Goal: Task Accomplishment & Management: Manage account settings

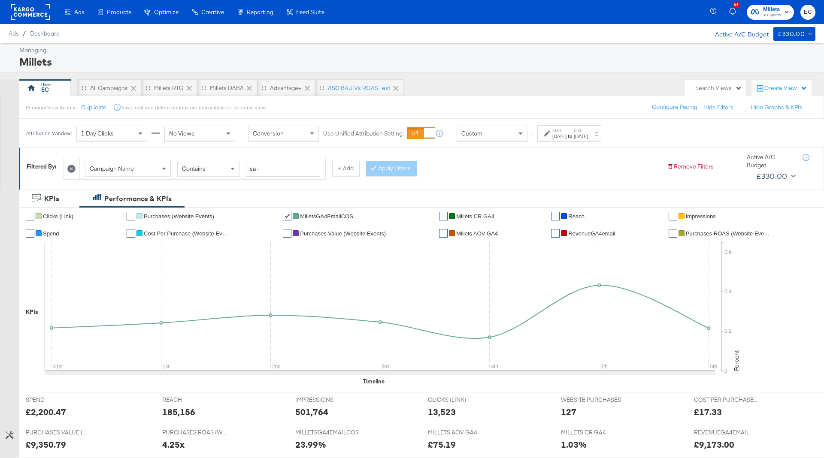
click at [588, 137] on div "Sep 6th 2025" at bounding box center [581, 136] width 14 height 7
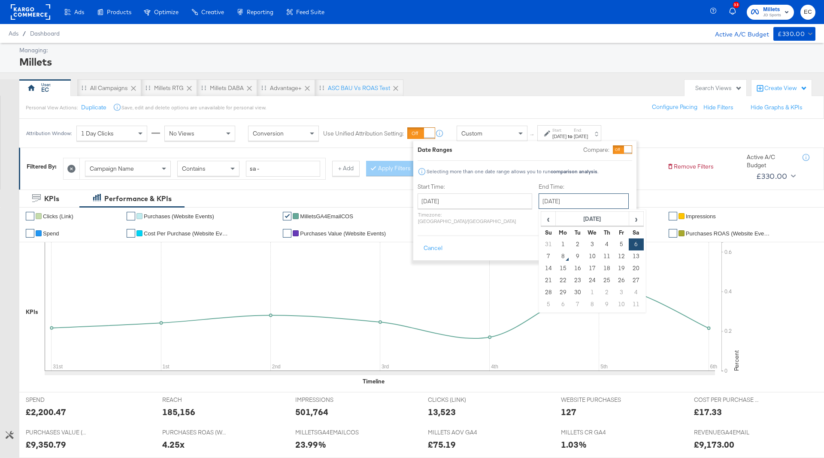
click at [576, 195] on input "September 6th 2025" at bounding box center [584, 201] width 90 height 15
click at [627, 241] on button "Apply" at bounding box center [618, 248] width 27 height 15
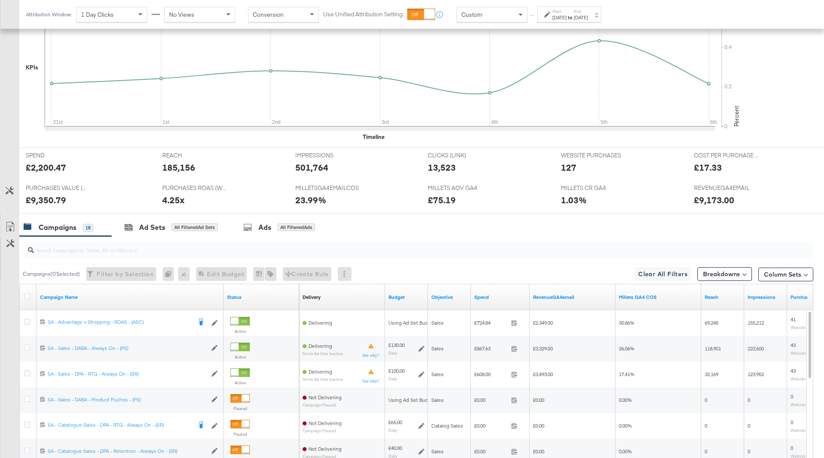
scroll to position [284, 0]
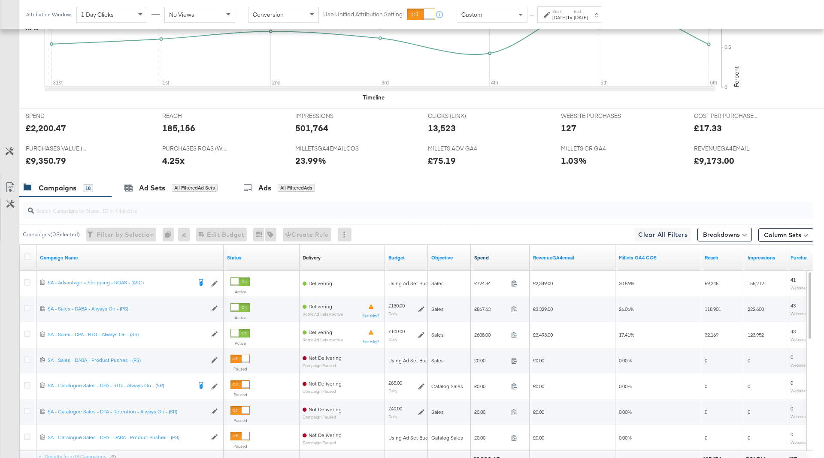
click at [503, 255] on link "Spend" at bounding box center [500, 258] width 52 height 7
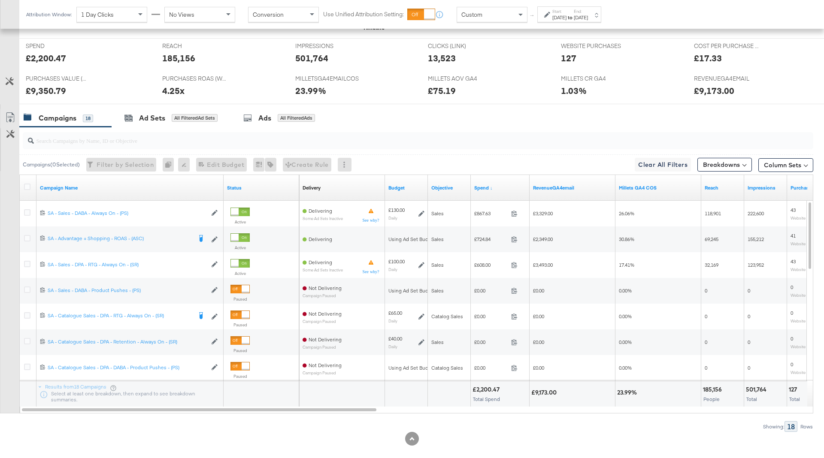
scroll to position [361, 0]
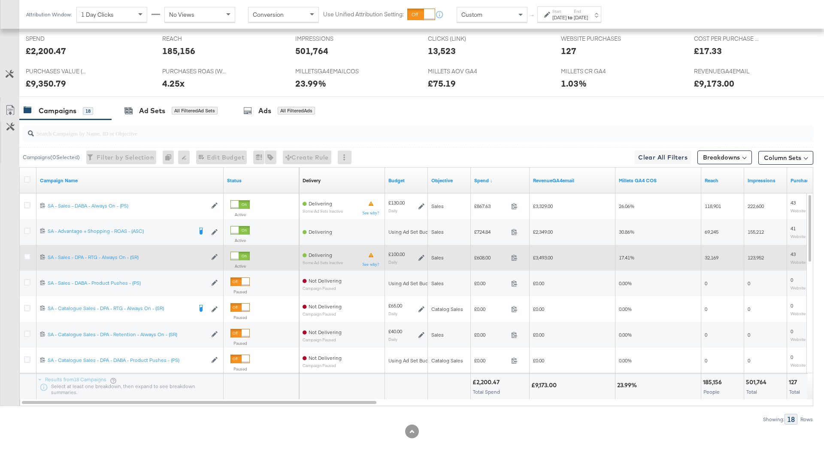
click at [481, 255] on span "£608.00" at bounding box center [490, 258] width 33 height 6
copy span "608.00"
click at [543, 260] on div "£3,493.00" at bounding box center [572, 258] width 79 height 7
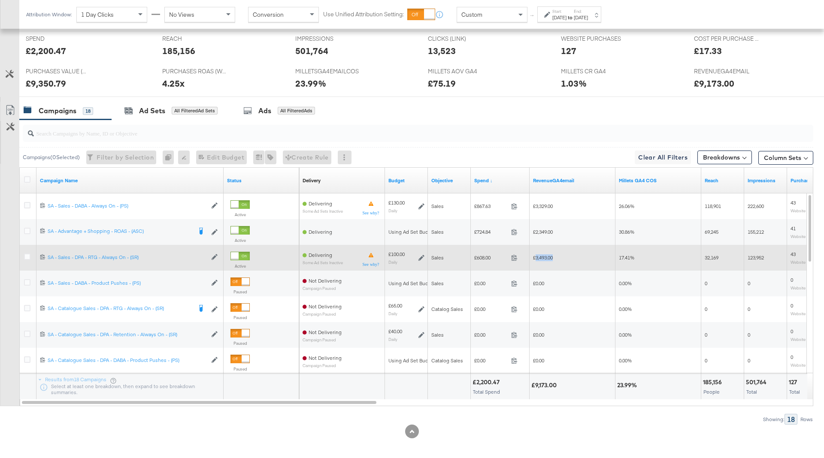
copy span "3,493.00"
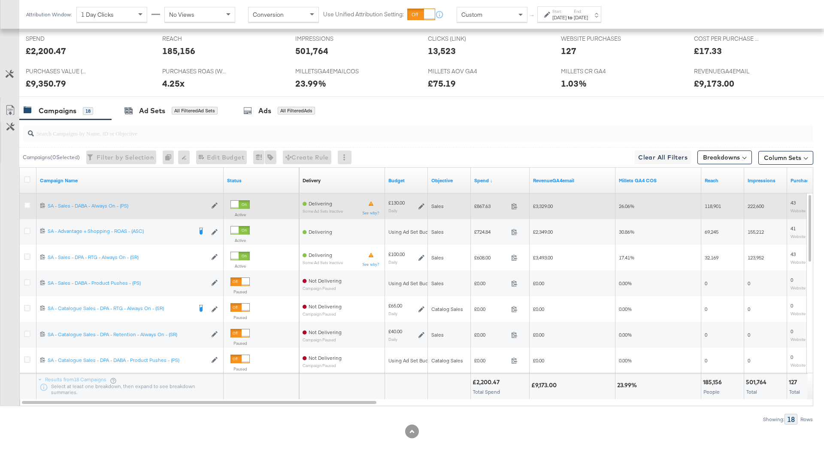
click at [485, 206] on span "£867.63" at bounding box center [490, 206] width 33 height 6
copy span "867.63"
click at [551, 205] on span "£3,329.00" at bounding box center [543, 206] width 20 height 6
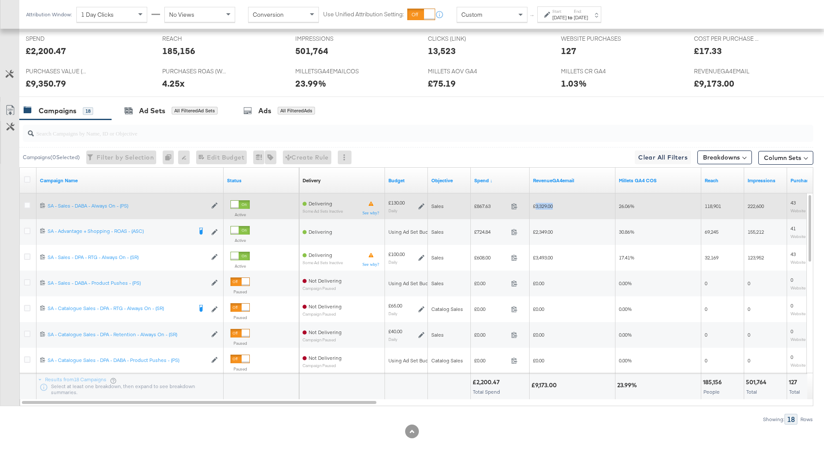
copy span "3,329.00"
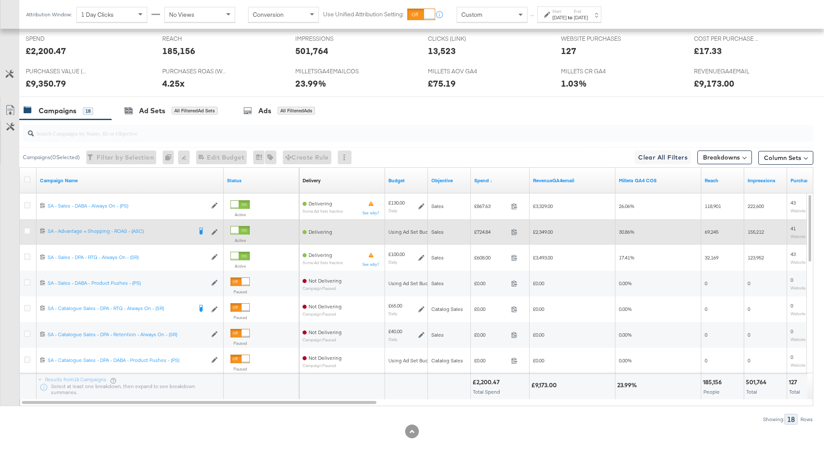
click at [481, 234] on div "£724.84 724.84" at bounding box center [500, 231] width 59 height 13
copy span "724.84"
click at [541, 231] on span "£2,349.00" at bounding box center [543, 232] width 20 height 6
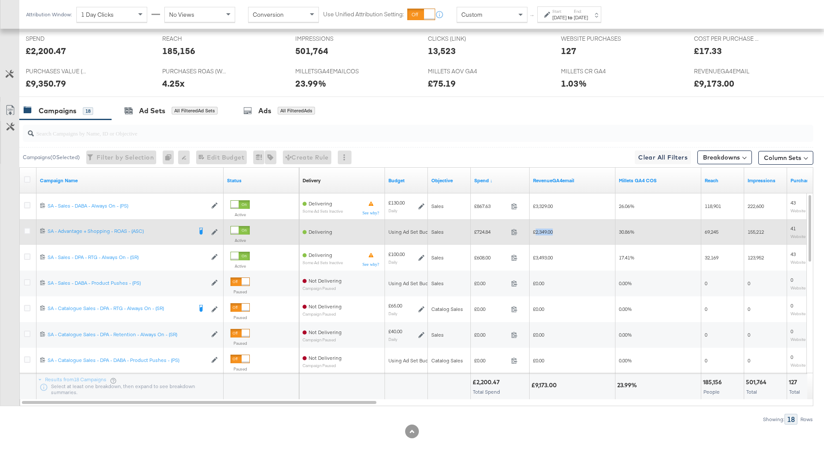
copy span "2,349.00"
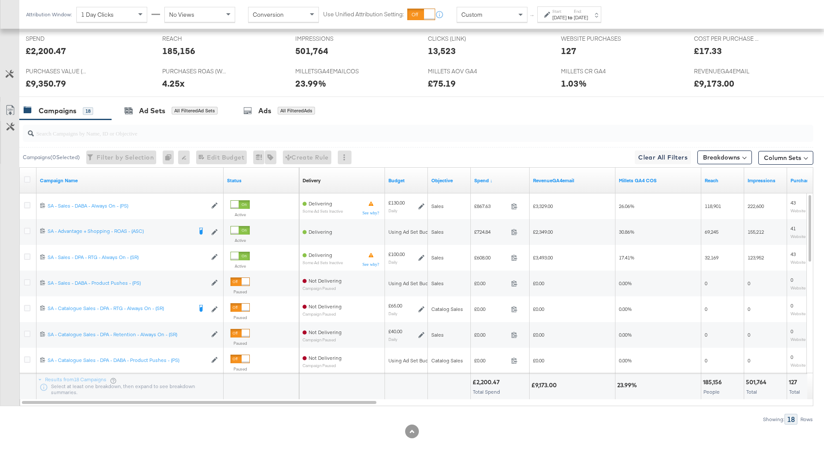
click at [574, 19] on strong "to" at bounding box center [570, 17] width 7 height 6
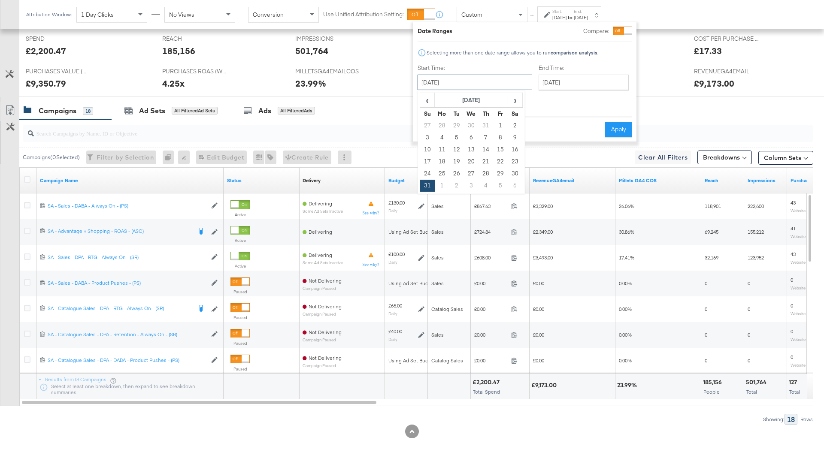
click at [502, 82] on input "August 31st 2025" at bounding box center [475, 82] width 115 height 15
click at [512, 94] on span "›" at bounding box center [515, 100] width 13 height 13
click at [426, 134] on td "7" at bounding box center [427, 138] width 15 height 12
type input "[DATE]"
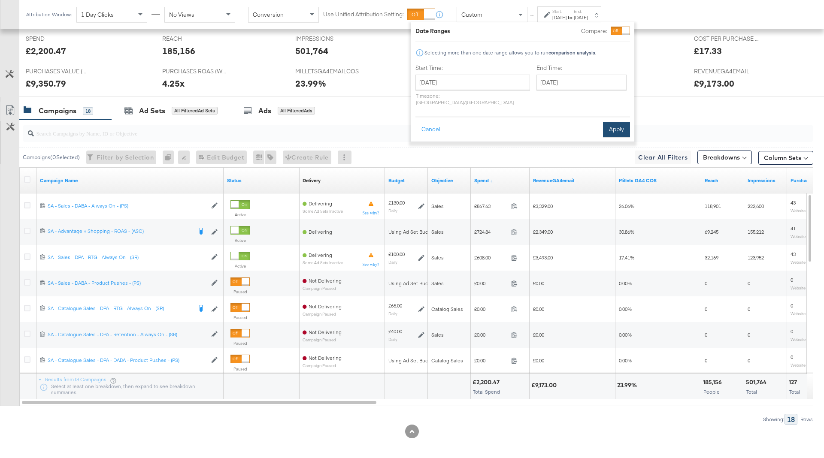
click at [612, 124] on button "Apply" at bounding box center [616, 129] width 27 height 15
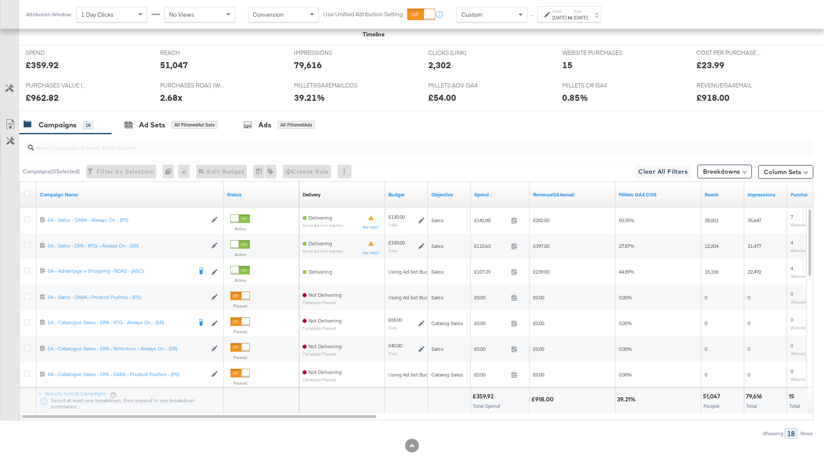
scroll to position [355, 0]
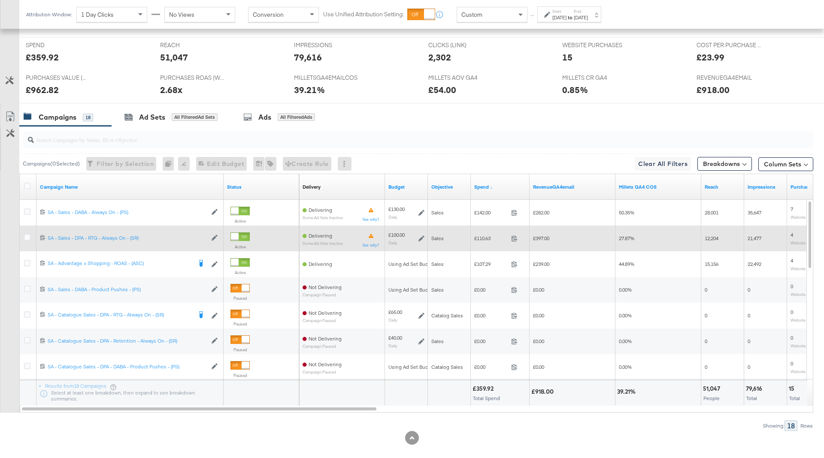
click at [483, 236] on span "£110.63" at bounding box center [490, 238] width 33 height 6
copy span "110.63"
click at [543, 239] on span "£397.00" at bounding box center [541, 238] width 16 height 6
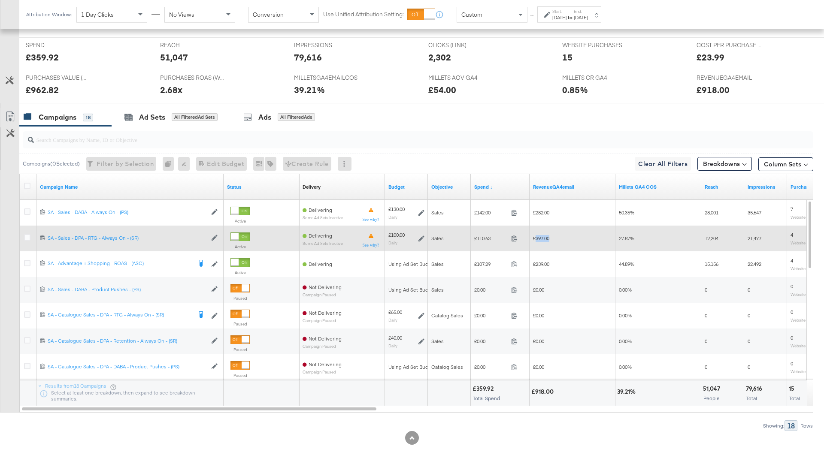
copy span "397.00"
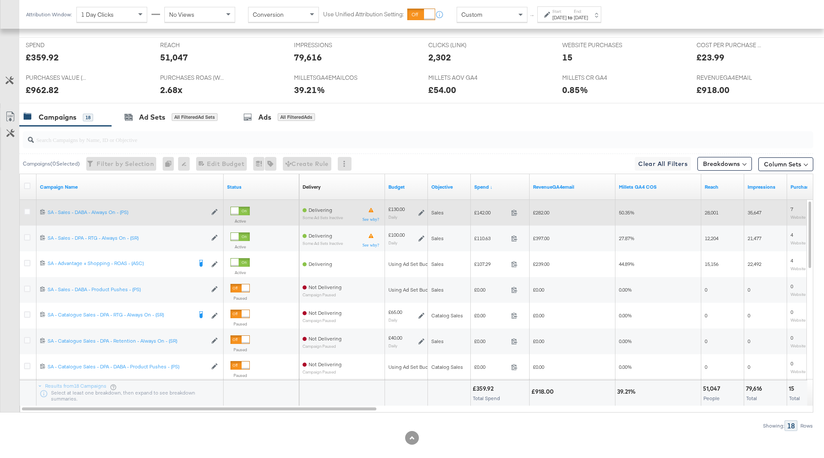
click at [484, 209] on span "£142.00" at bounding box center [490, 212] width 33 height 6
copy span "142.00"
click at [542, 212] on span "£282.00" at bounding box center [541, 212] width 16 height 6
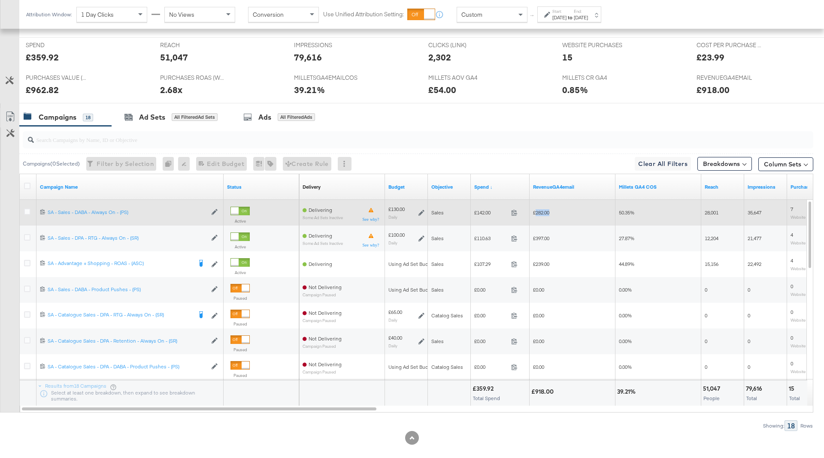
copy span "282.00"
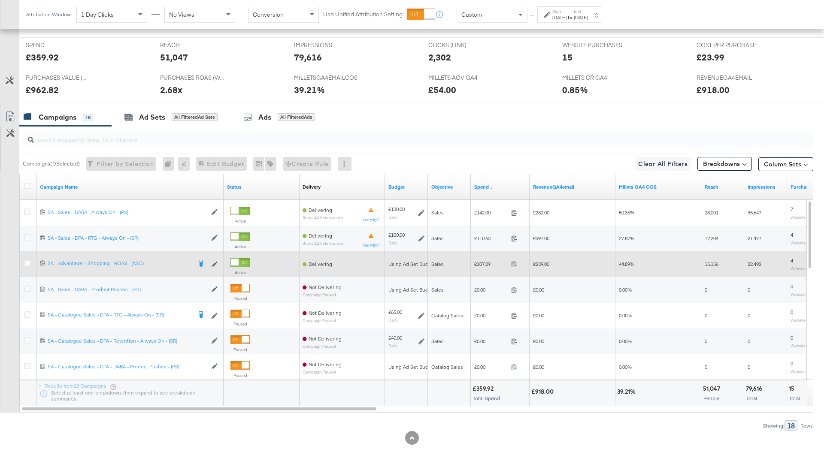
click at [484, 265] on span "£107.29" at bounding box center [490, 264] width 33 height 6
click at [543, 264] on span "£239.00" at bounding box center [541, 264] width 16 height 6
click at [25, 260] on icon at bounding box center [27, 263] width 6 height 6
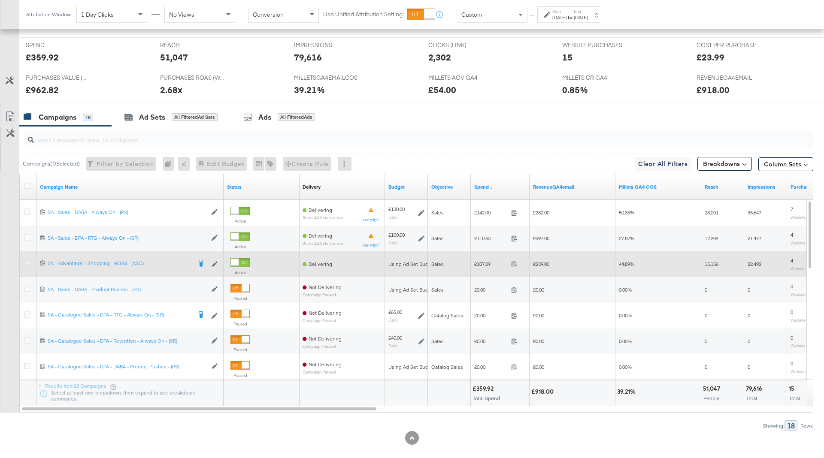
click at [0, 0] on input "checkbox" at bounding box center [0, 0] width 0 height 0
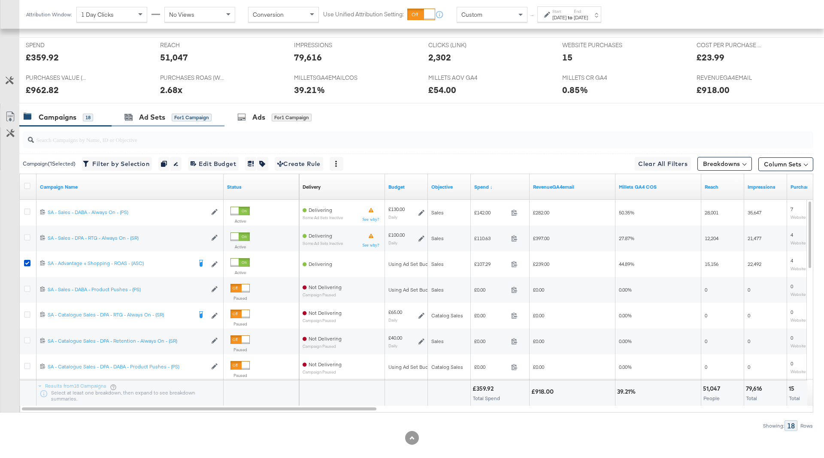
click at [153, 108] on div "Ad Sets for 1 Campaign" at bounding box center [168, 117] width 113 height 18
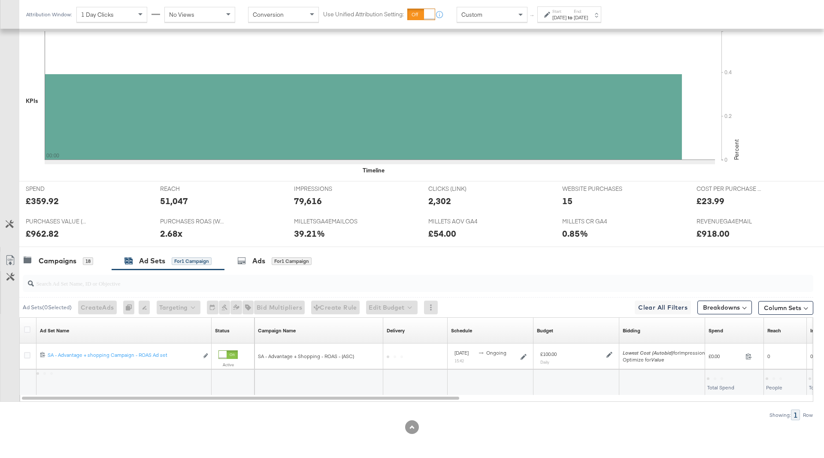
scroll to position [210, 0]
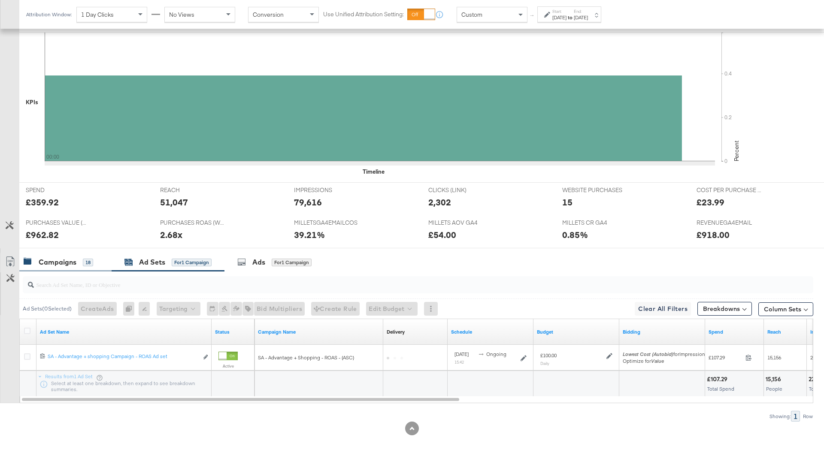
click at [50, 253] on div "Campaigns 18" at bounding box center [65, 262] width 92 height 18
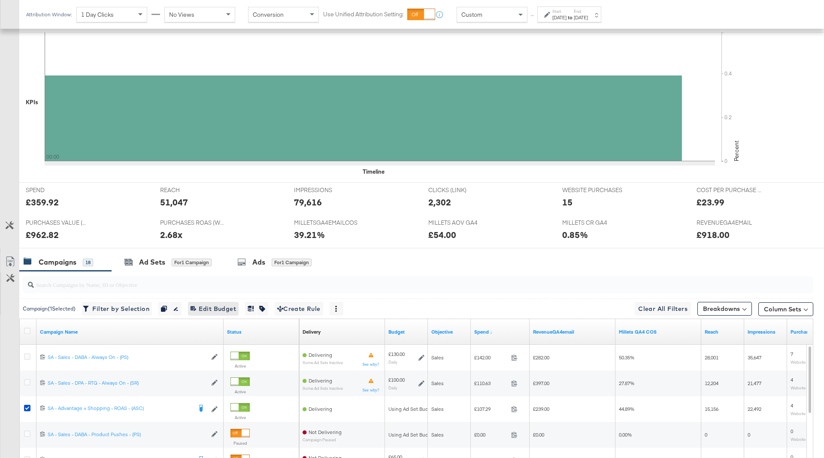
scroll to position [355, 0]
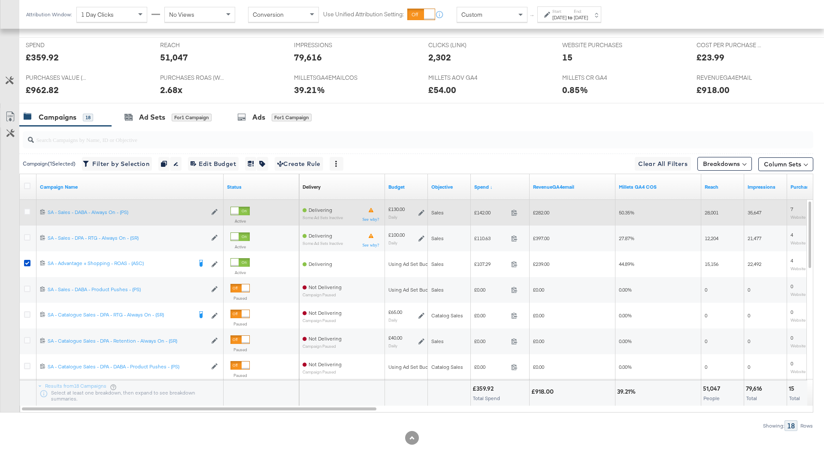
click at [421, 211] on icon at bounding box center [421, 213] width 6 height 6
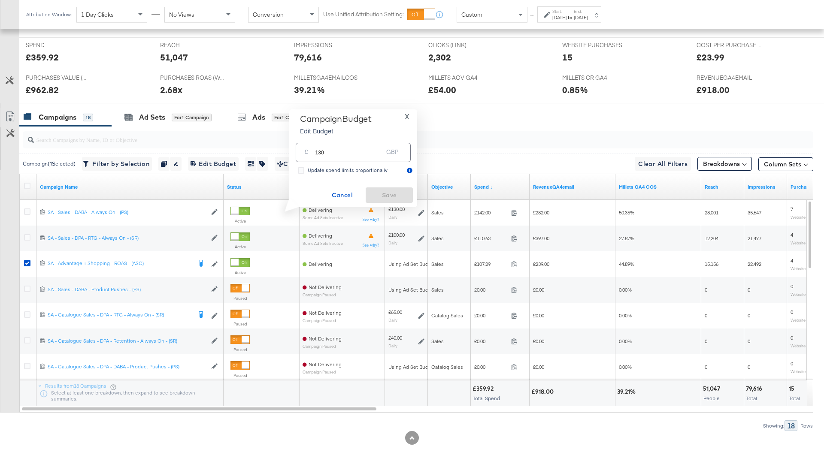
click at [336, 155] on input "130" at bounding box center [349, 149] width 68 height 18
type input "100"
click at [381, 200] on span "Save" at bounding box center [389, 195] width 40 height 11
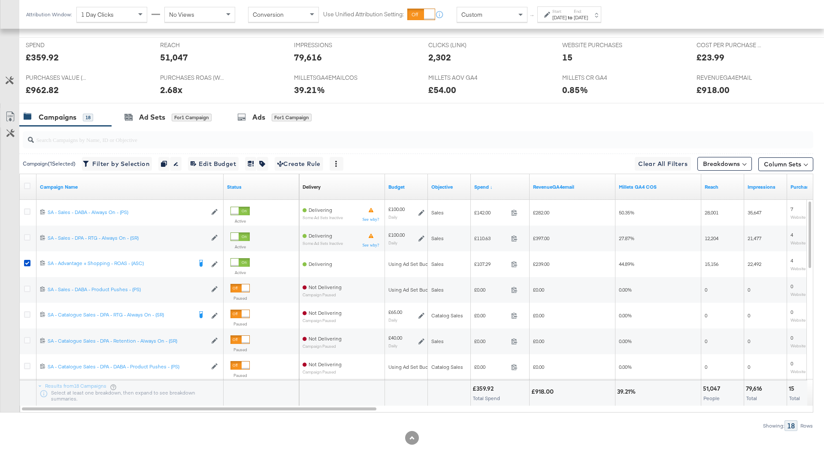
scroll to position [0, 0]
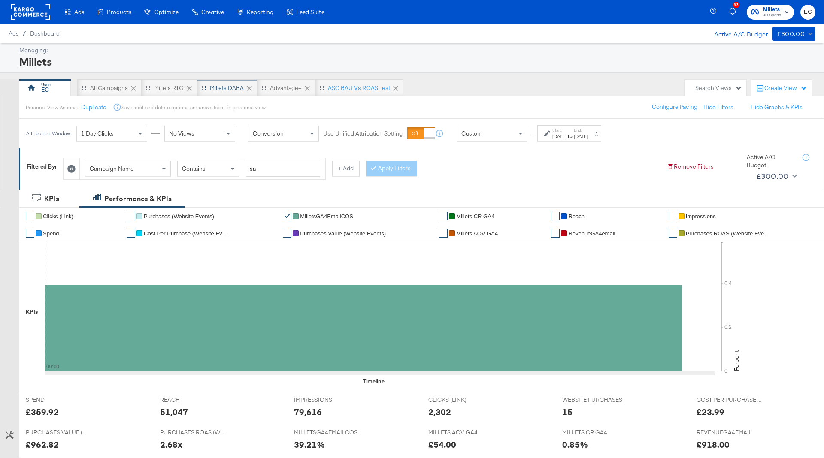
drag, startPoint x: 219, startPoint y: 86, endPoint x: 230, endPoint y: 91, distance: 12.1
click at [219, 86] on div "Millets DABA" at bounding box center [227, 88] width 34 height 8
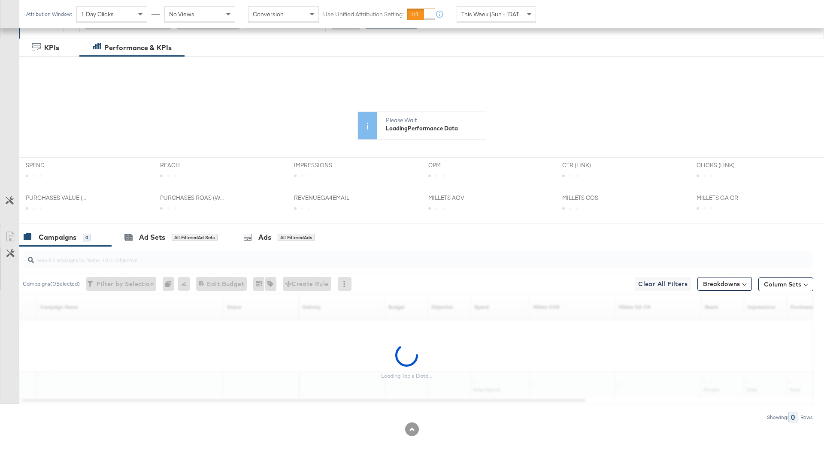
scroll to position [144, 0]
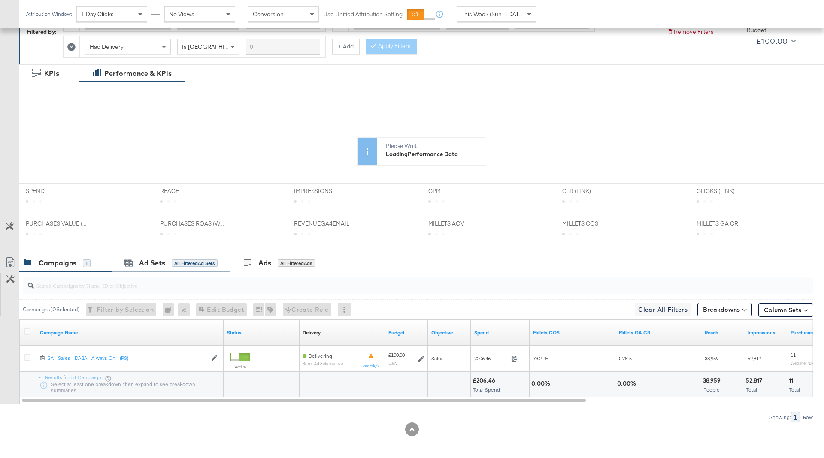
click at [186, 269] on div "Ad Sets All Filtered Ad Sets" at bounding box center [171, 263] width 119 height 18
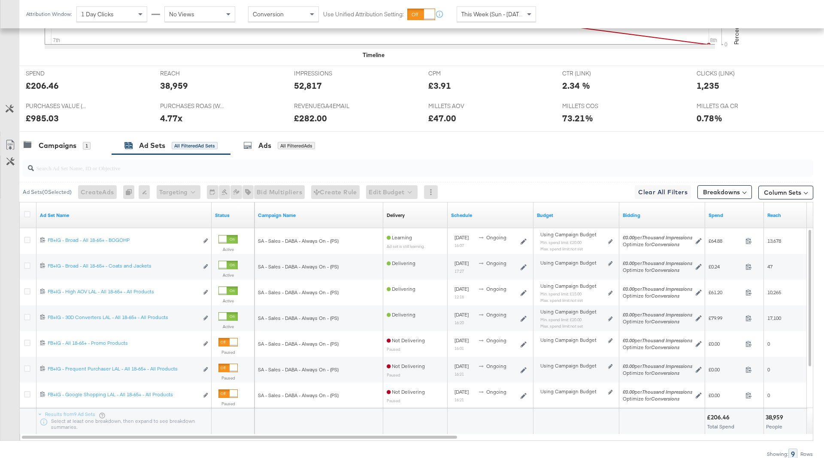
scroll to position [348, 0]
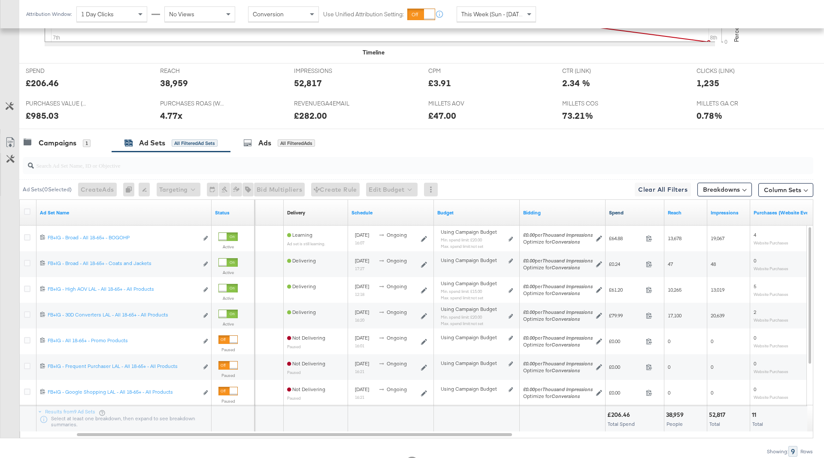
click at [633, 210] on link "Spend" at bounding box center [635, 212] width 52 height 7
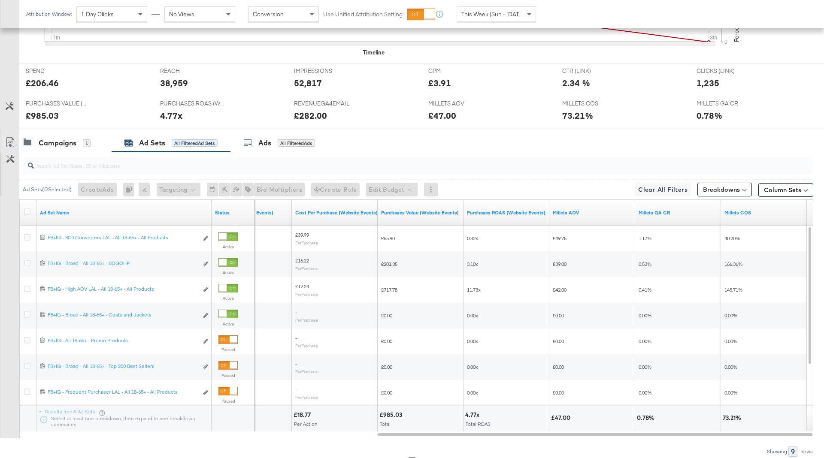
click at [520, 11] on span "This Week (Sun - [DATE])" at bounding box center [493, 14] width 64 height 8
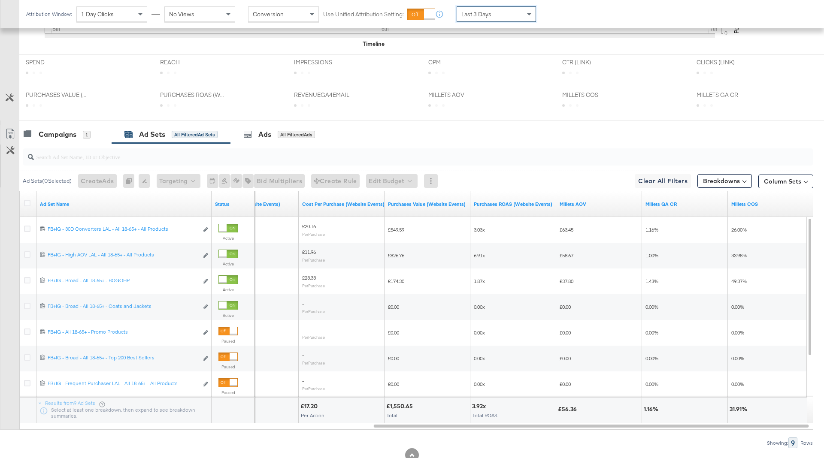
scroll to position [382, 0]
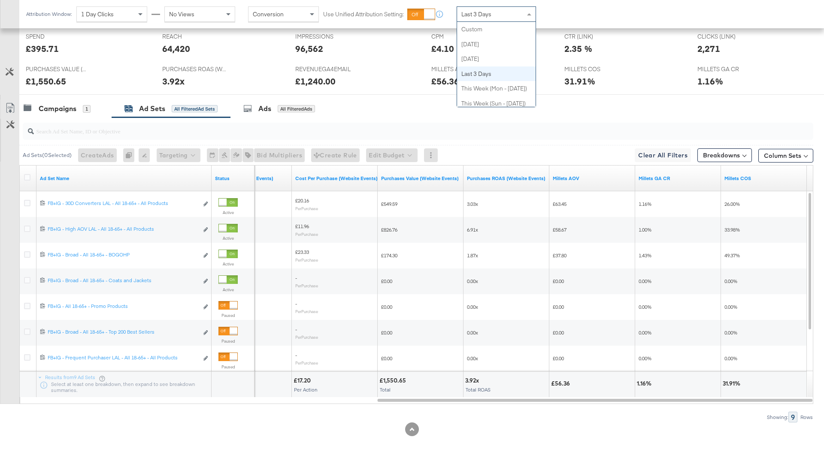
click at [494, 18] on div "Last 3 Days" at bounding box center [496, 14] width 79 height 15
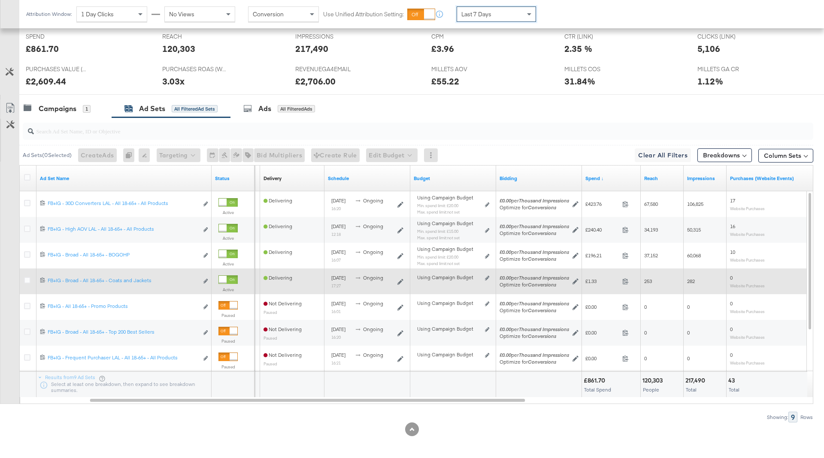
click at [489, 276] on div "Using Campaign Budget Edit spend limits" at bounding box center [453, 282] width 79 height 14
click at [484, 278] on div "Using Campaign Budget Edit spend limits" at bounding box center [453, 281] width 72 height 7
click at [486, 277] on icon at bounding box center [487, 278] width 4 height 5
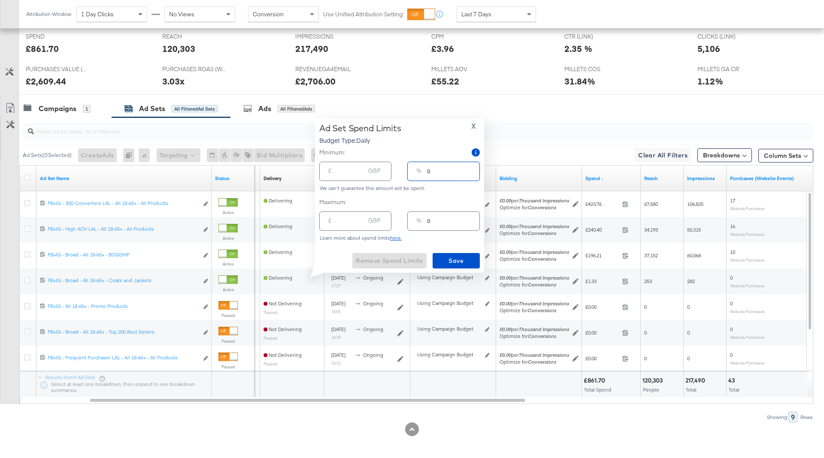
click at [434, 173] on input "0" at bounding box center [453, 168] width 52 height 18
type input "10"
type input "10.00"
type input "10"
click at [465, 258] on span "Save" at bounding box center [456, 261] width 40 height 11
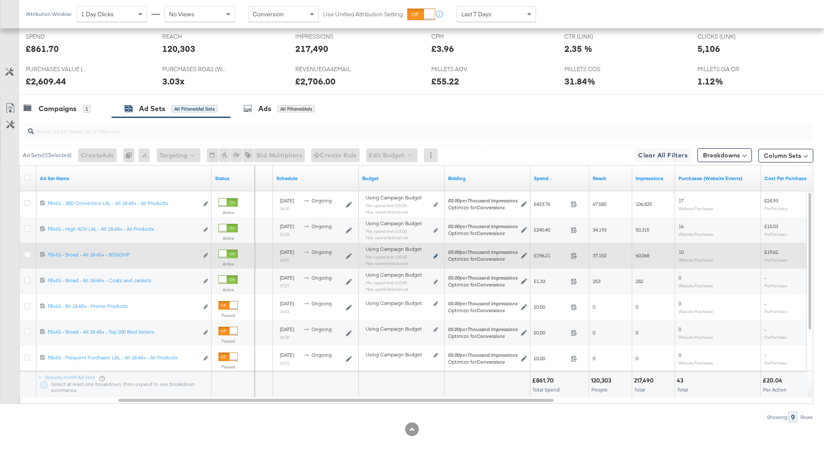
click at [434, 255] on icon at bounding box center [435, 256] width 4 height 5
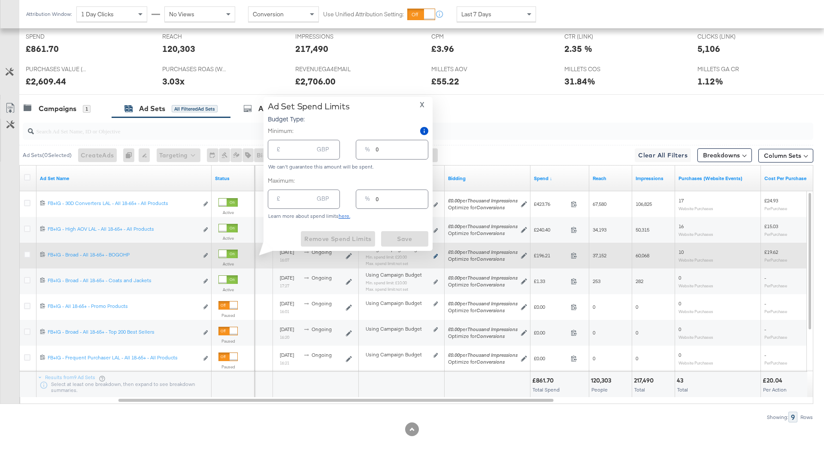
type input "20.00"
type input "20"
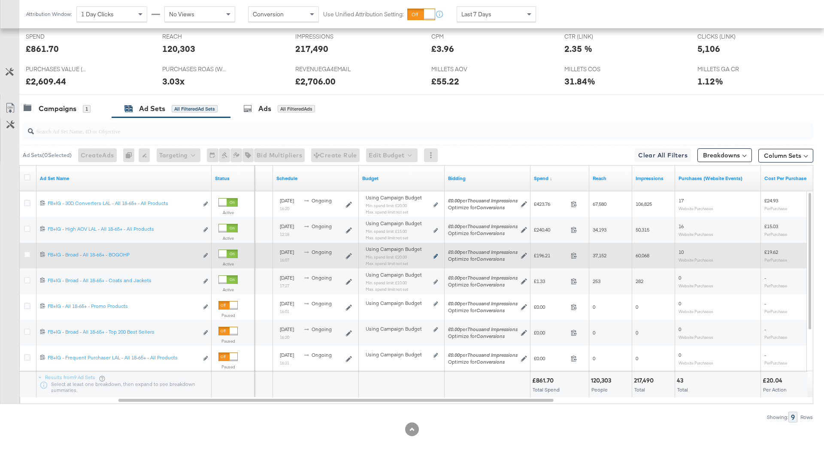
click at [435, 255] on icon at bounding box center [435, 256] width 4 height 5
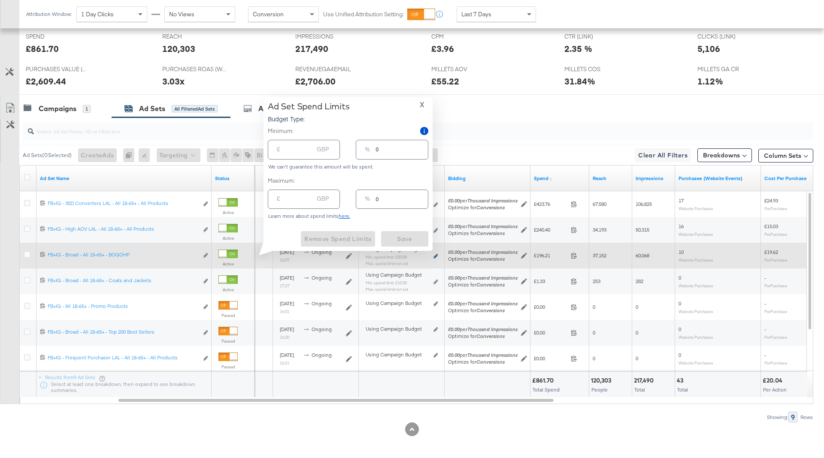
type input "20.00"
type input "20"
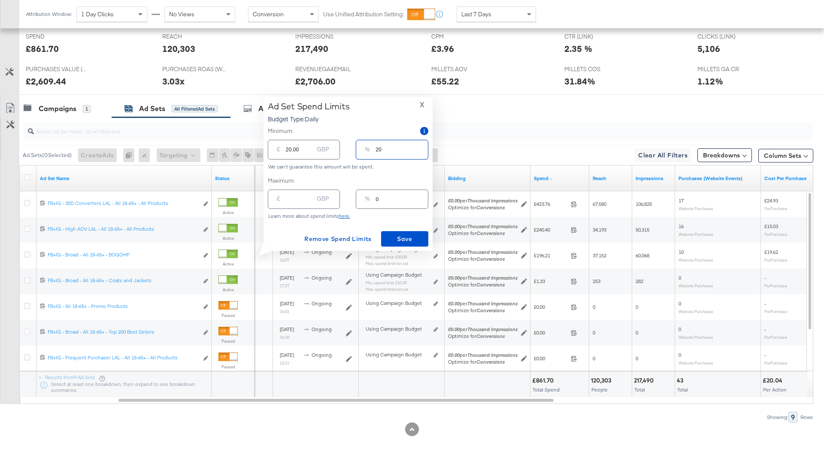
drag, startPoint x: 383, startPoint y: 150, endPoint x: 357, endPoint y: 149, distance: 25.8
click at [357, 149] on div "% 20" at bounding box center [392, 149] width 72 height 19
type input "5"
type input "5.00"
drag, startPoint x: 390, startPoint y: 152, endPoint x: 356, endPoint y: 152, distance: 33.9
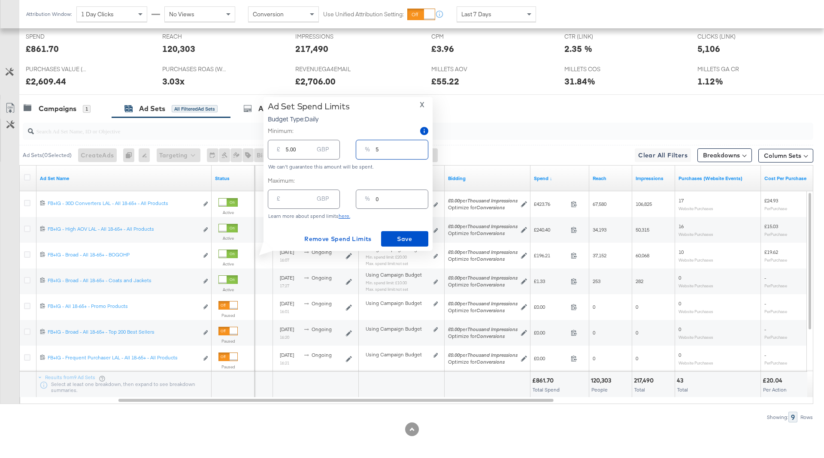
click at [357, 152] on div "% 5" at bounding box center [392, 149] width 72 height 19
type input "1"
type input "1.00"
type input "10"
type input "10.00"
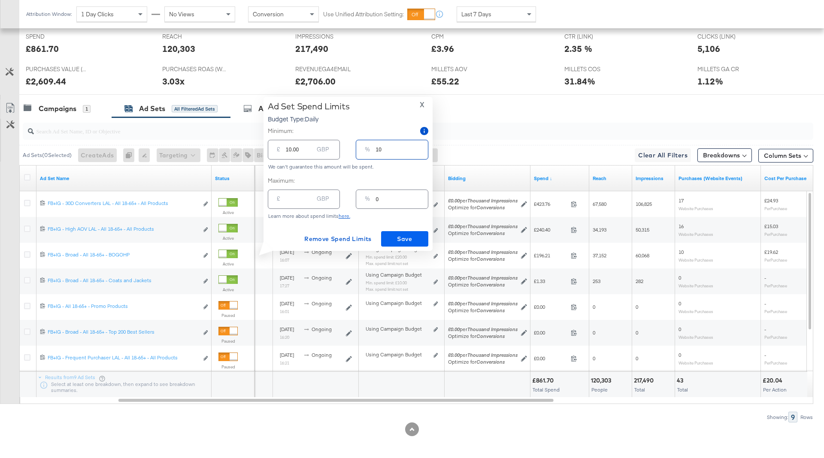
type input "10"
click at [406, 240] on span "Save" at bounding box center [405, 239] width 40 height 11
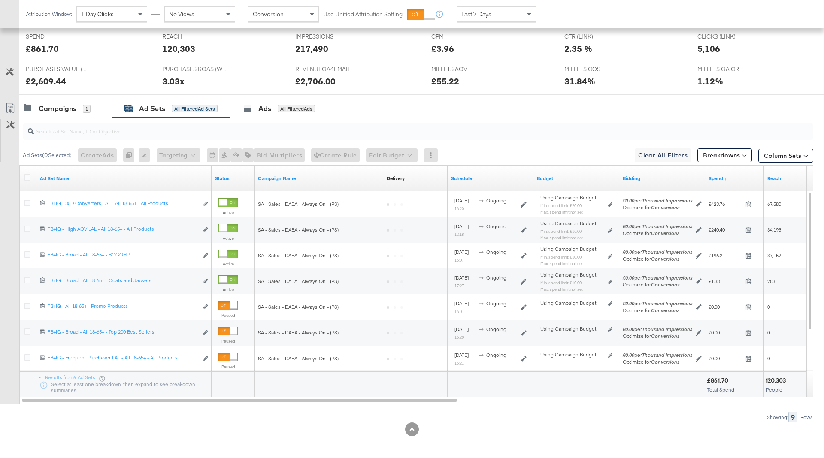
scroll to position [0, 0]
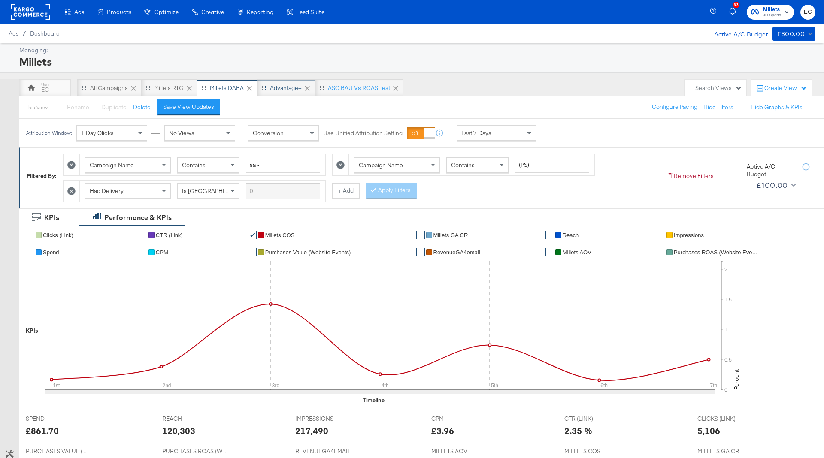
click at [278, 84] on div "Advantage+" at bounding box center [286, 88] width 32 height 8
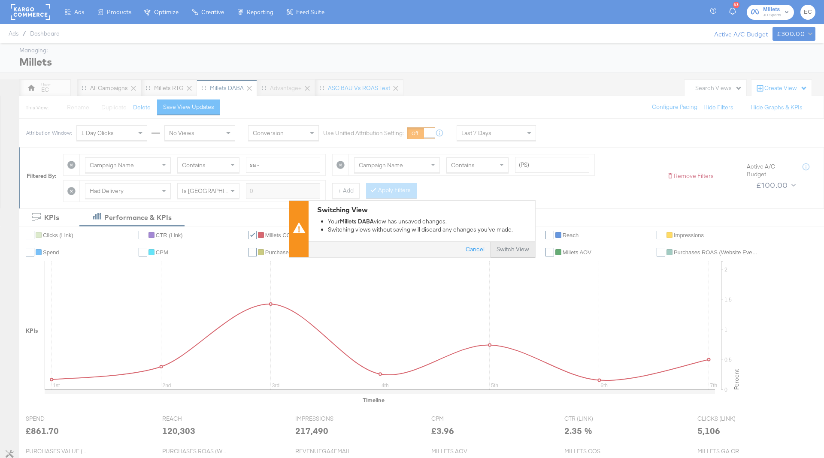
click at [512, 248] on button "Switch View" at bounding box center [513, 249] width 45 height 15
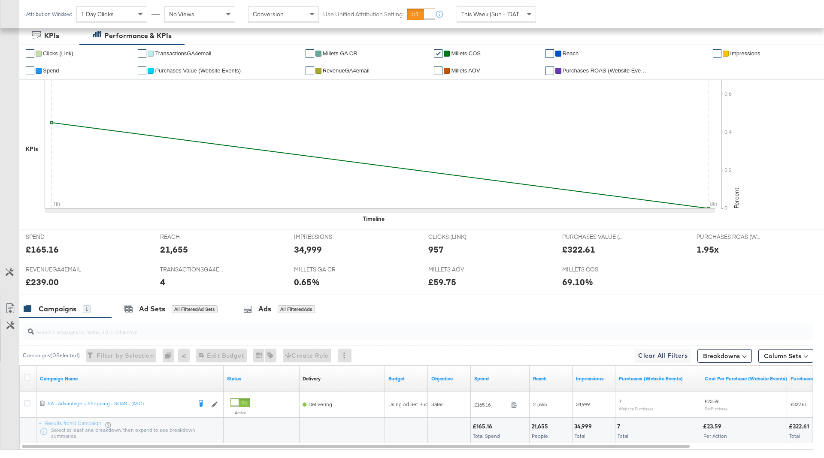
scroll to position [221, 0]
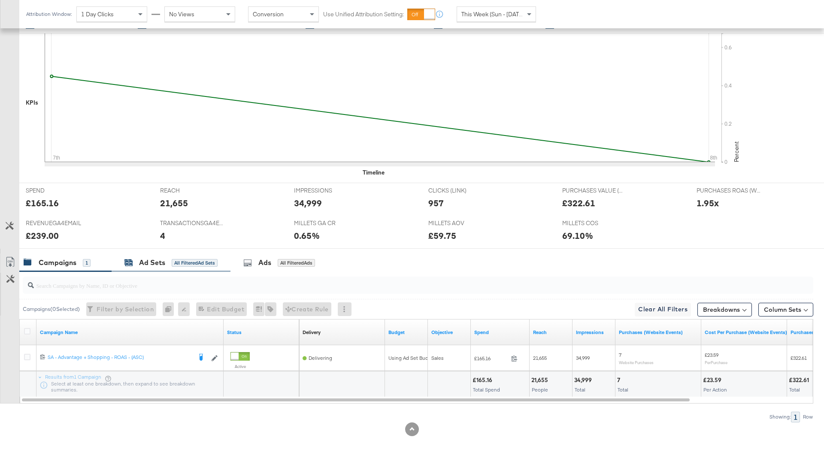
click at [196, 265] on div "Ad Sets All Filtered Ad Sets" at bounding box center [170, 263] width 93 height 10
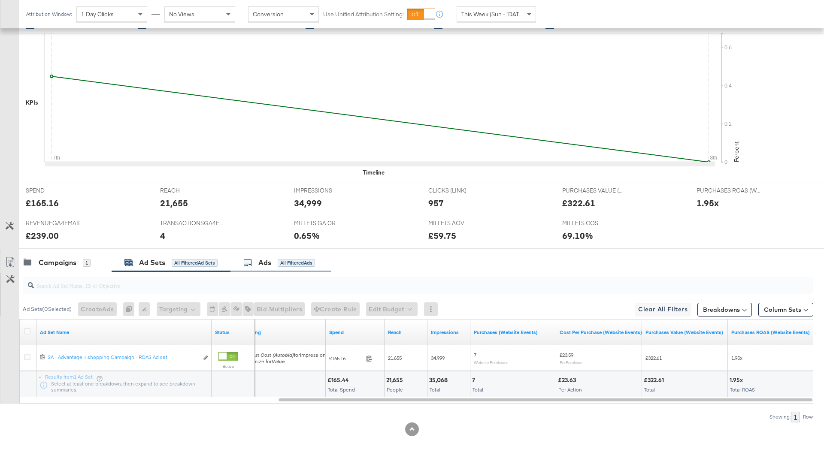
click at [291, 264] on div "All Filtered Ads" at bounding box center [296, 263] width 37 height 8
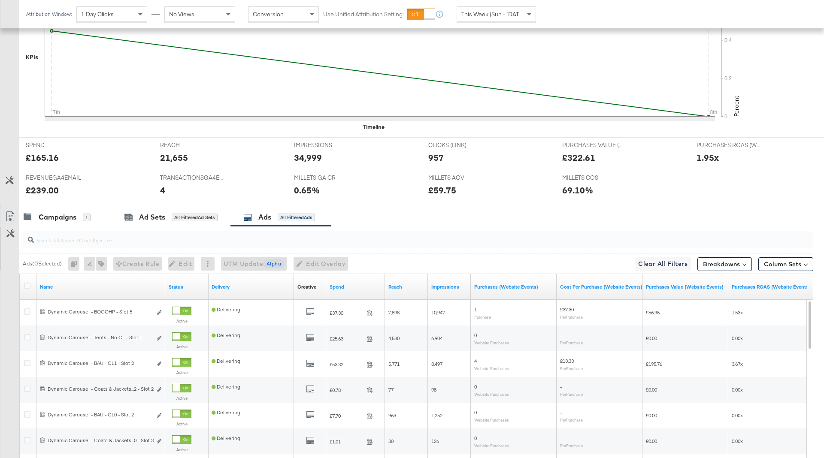
scroll to position [276, 0]
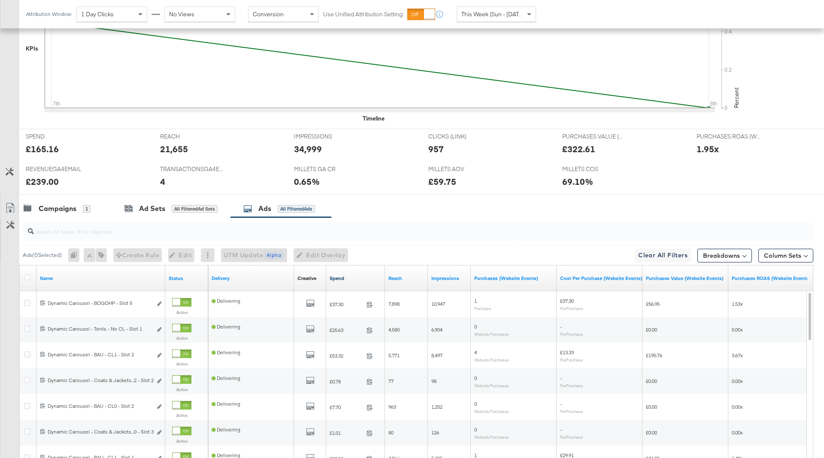
click at [352, 275] on link "Spend" at bounding box center [356, 278] width 52 height 7
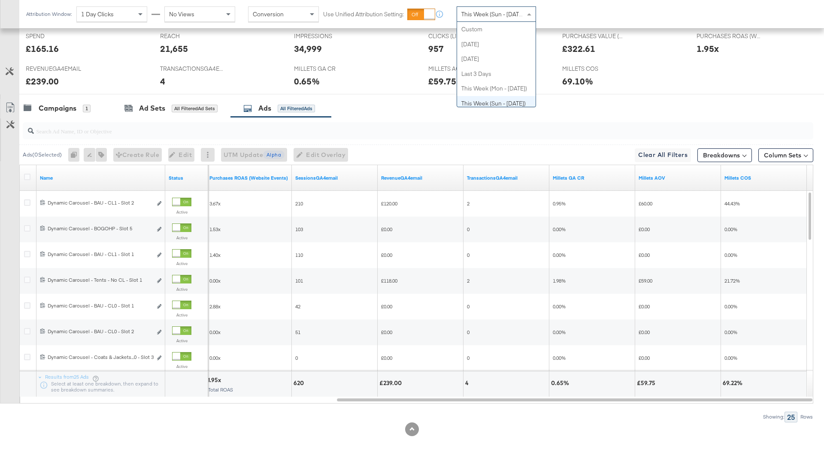
scroll to position [74, 0]
click at [504, 9] on div "This Week (Sun - [DATE])" at bounding box center [496, 14] width 79 height 15
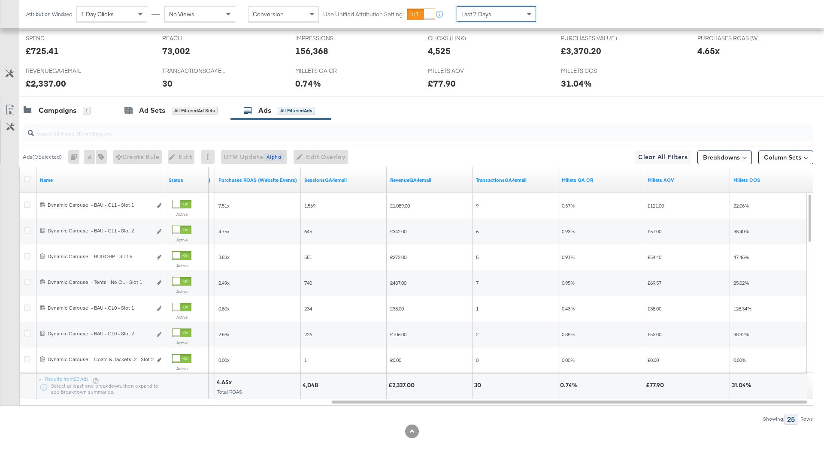
scroll to position [376, 0]
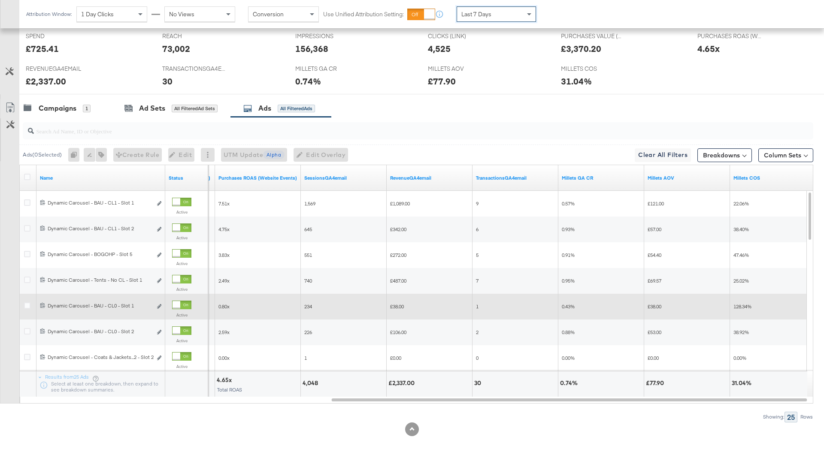
click at [176, 303] on div at bounding box center [177, 305] width 8 height 8
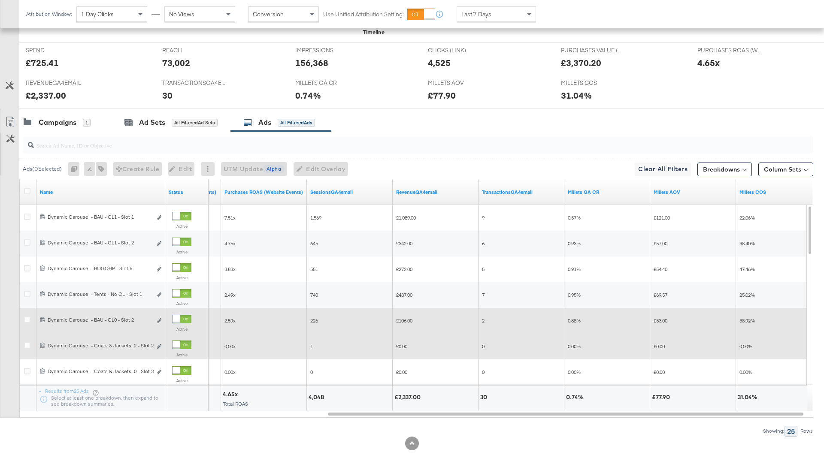
scroll to position [358, 0]
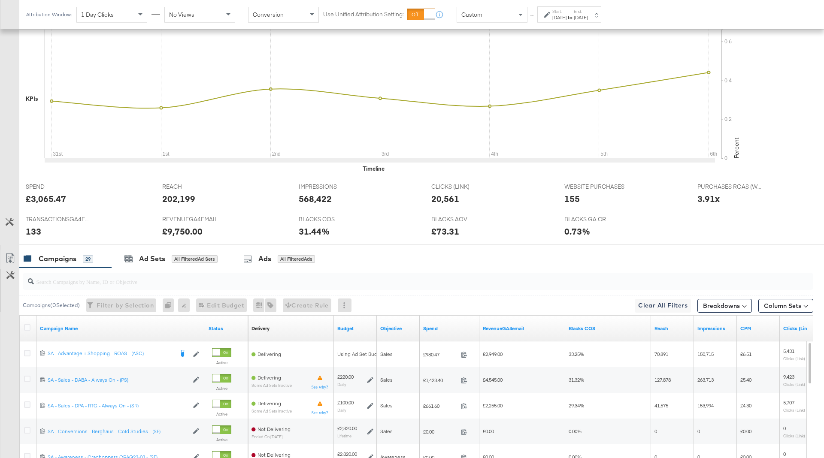
scroll to position [347, 0]
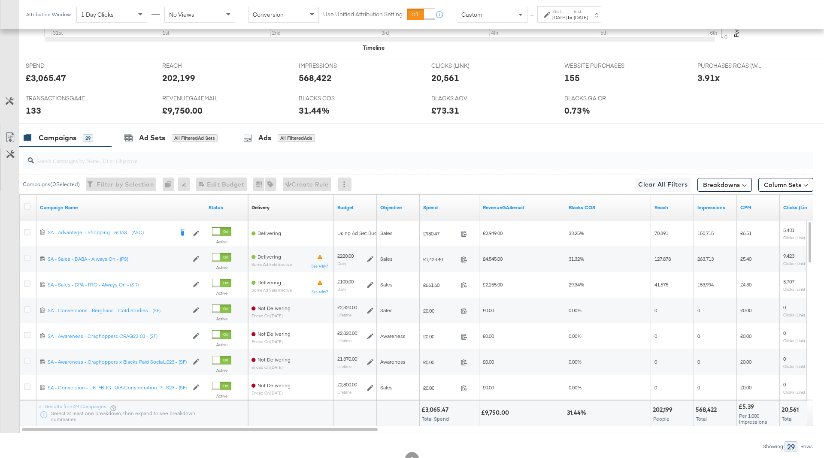
click at [482, 197] on div "RevenueGA4email" at bounding box center [522, 208] width 86 height 26
click at [453, 198] on div "Spend" at bounding box center [450, 208] width 60 height 26
click at [439, 211] on div "Spend" at bounding box center [450, 208] width 60 height 14
click at [442, 206] on link "Spend" at bounding box center [449, 207] width 53 height 7
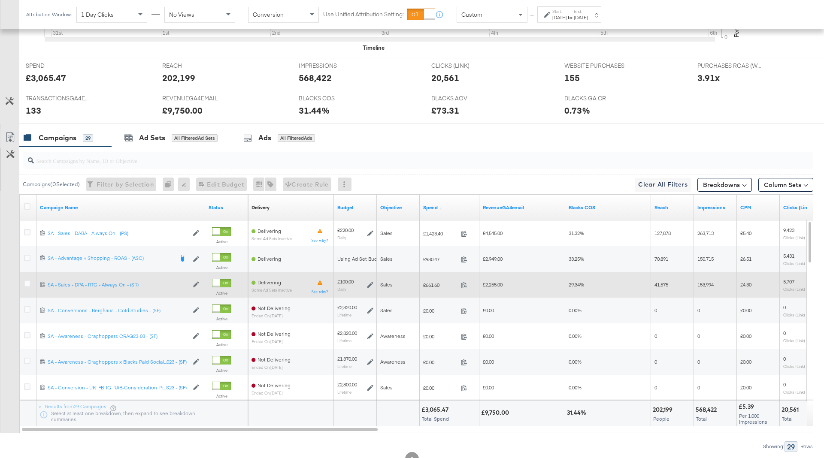
click at [432, 282] on span "£661.60" at bounding box center [440, 285] width 34 height 6
copy span "661.60"
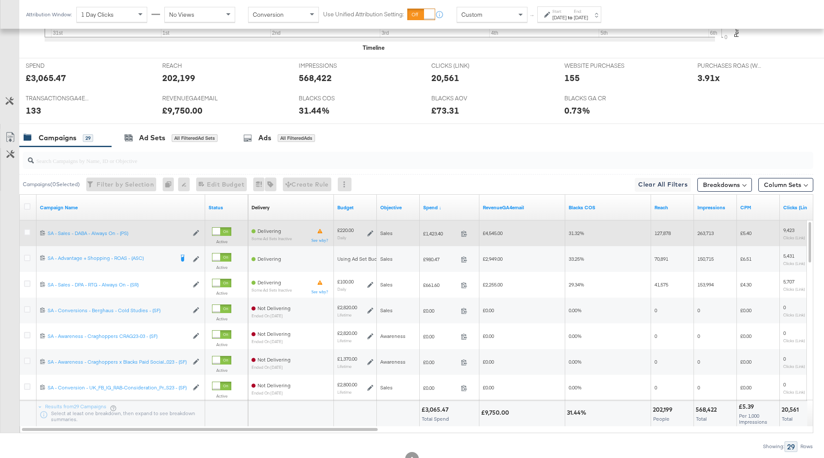
click at [439, 231] on span "£1,423.40" at bounding box center [440, 233] width 34 height 6
copy span "1,423.40"
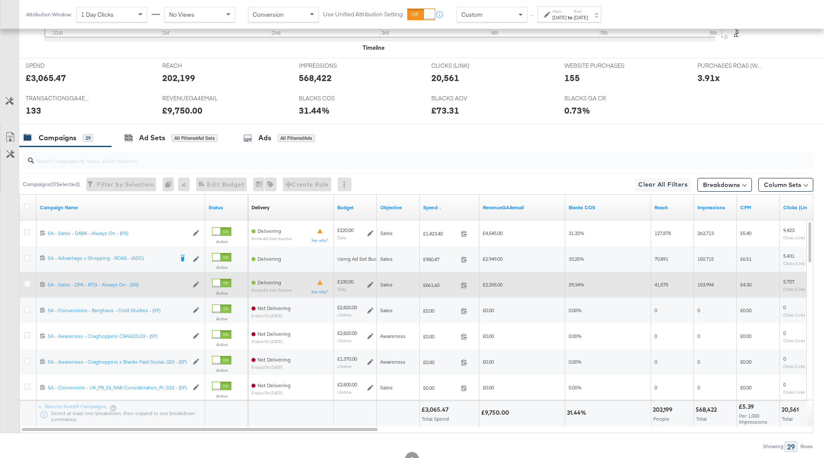
click at [494, 282] on span "£2,255.00" at bounding box center [493, 285] width 20 height 6
copy span "2,255.00"
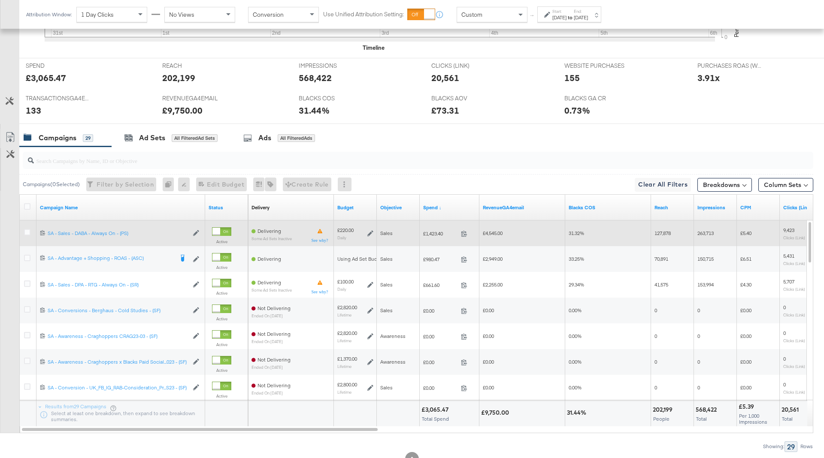
click at [497, 233] on span "£4,545.00" at bounding box center [493, 233] width 20 height 6
copy span "4,545.00"
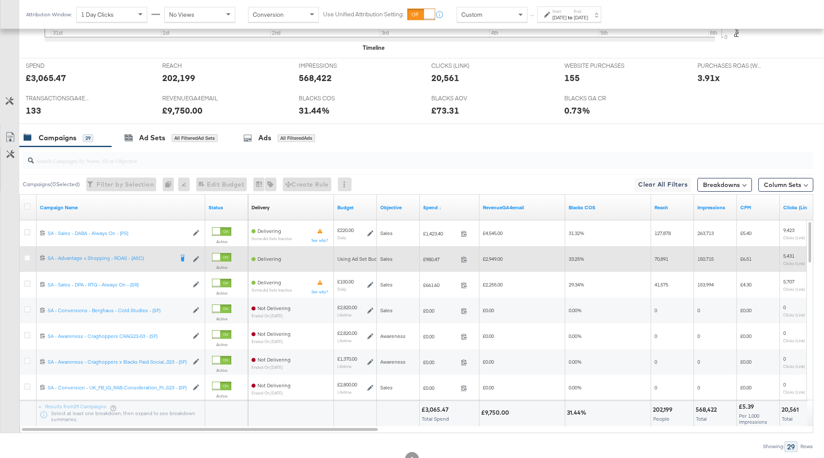
click at [433, 256] on span "£980.47" at bounding box center [440, 259] width 34 height 6
copy span "980.47"
click at [494, 256] on span "£2,949.00" at bounding box center [493, 259] width 20 height 6
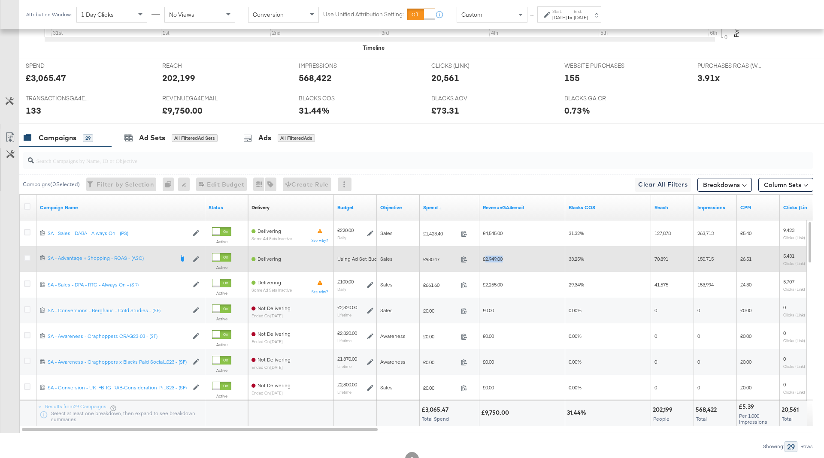
copy span "2,949.00"
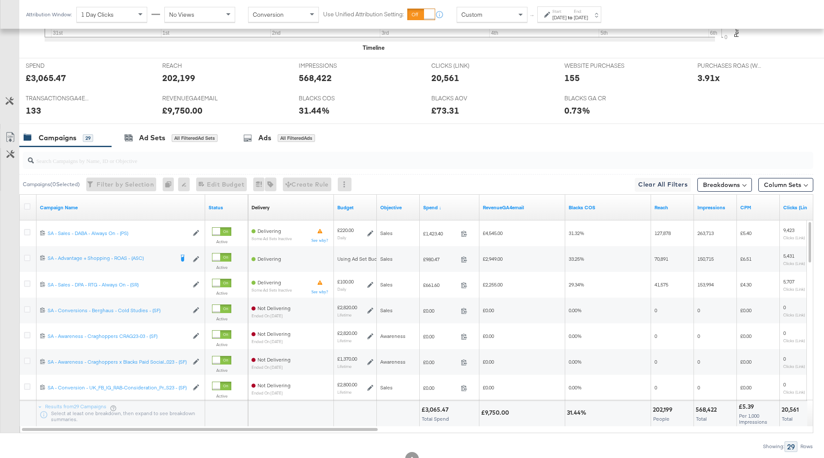
click at [553, 23] on div "Attribution Window: 1 Day Clicks No Views Conversion Use Unified Attribution Se…" at bounding box center [315, 14] width 593 height 29
click at [552, 19] on div "Start: Aug 31st 2025 to End: Sep 6th 2025" at bounding box center [566, 15] width 44 height 12
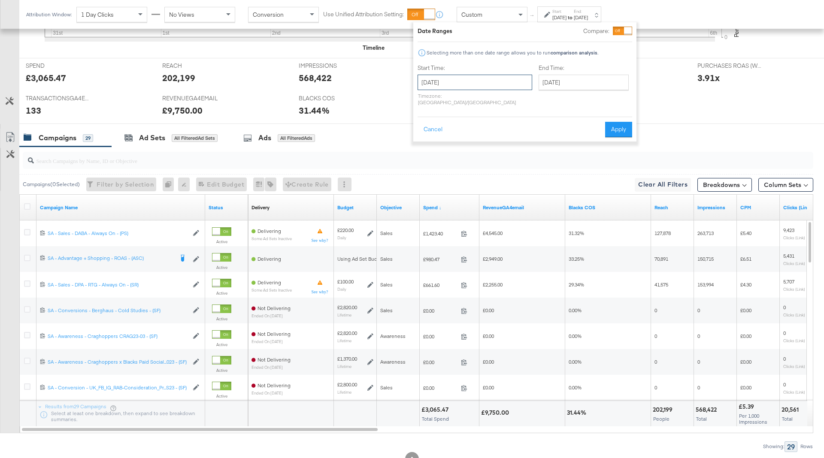
click at [479, 89] on input "August 31st 2025" at bounding box center [475, 82] width 115 height 15
click at [512, 100] on span "›" at bounding box center [515, 100] width 13 height 13
click at [423, 140] on td "7" at bounding box center [427, 138] width 15 height 12
type input "[DATE]"
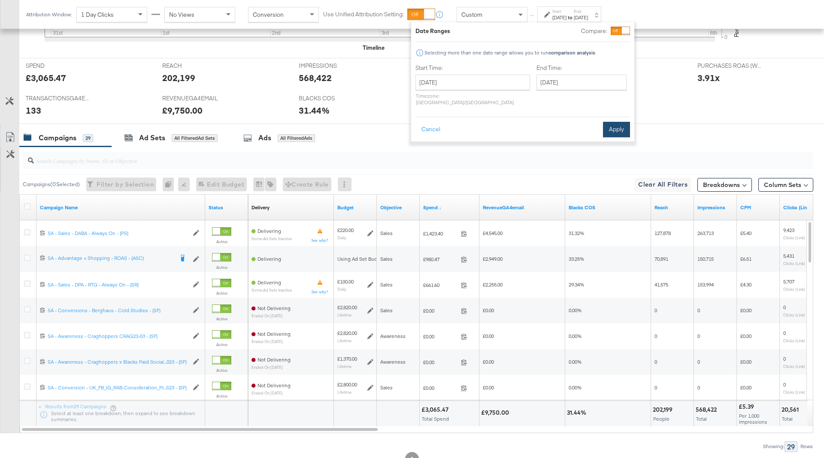
click at [607, 125] on button "Apply" at bounding box center [616, 129] width 27 height 15
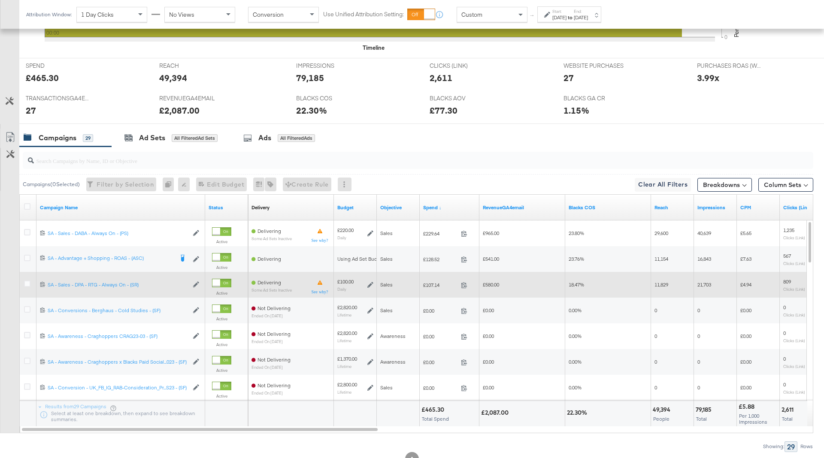
click at [428, 282] on span "£107.14" at bounding box center [440, 285] width 34 height 6
copy span "107.14"
click at [492, 283] on span "£580.00" at bounding box center [491, 285] width 16 height 6
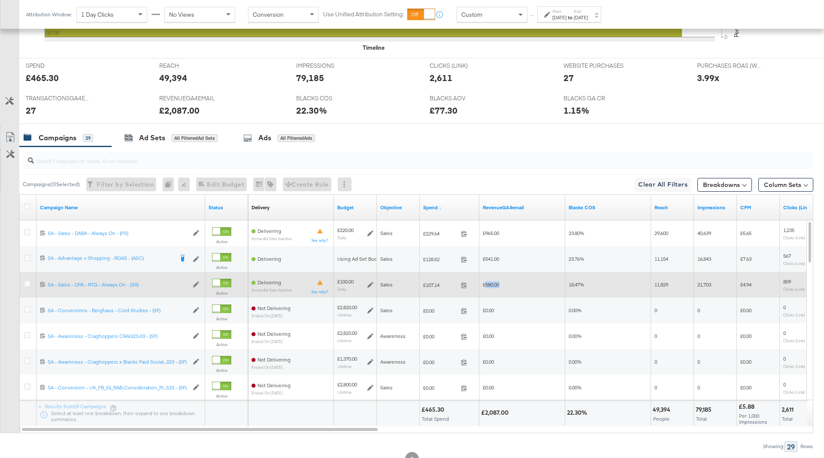
copy span "580.00"
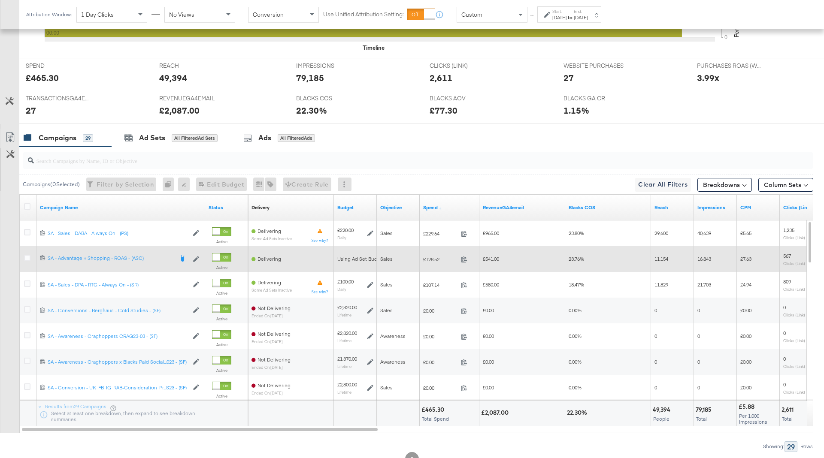
click at [430, 258] on span "£128.52" at bounding box center [440, 259] width 34 height 6
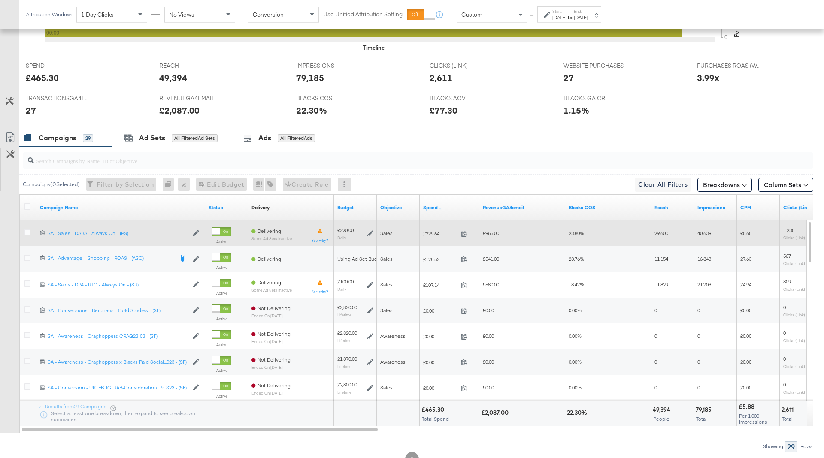
click at [439, 234] on span "£229.64" at bounding box center [440, 233] width 34 height 6
click at [429, 232] on span "£229.64" at bounding box center [440, 233] width 34 height 6
copy span "229.64"
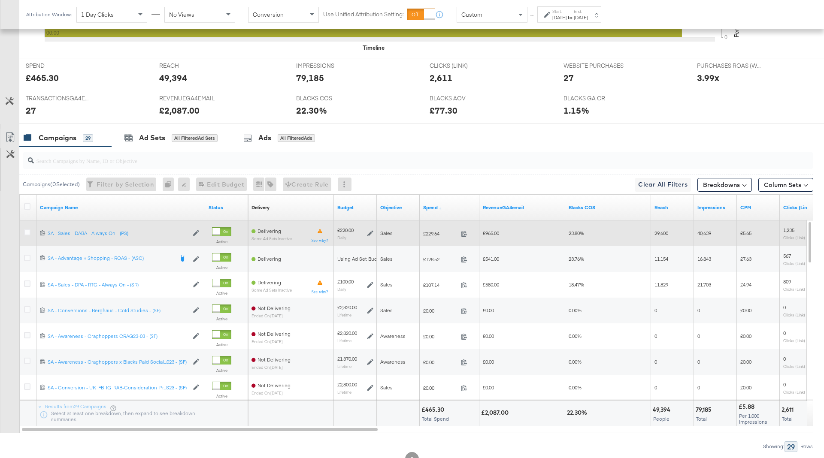
click at [491, 233] on span "£965.00" at bounding box center [491, 233] width 16 height 6
copy span "965.00"
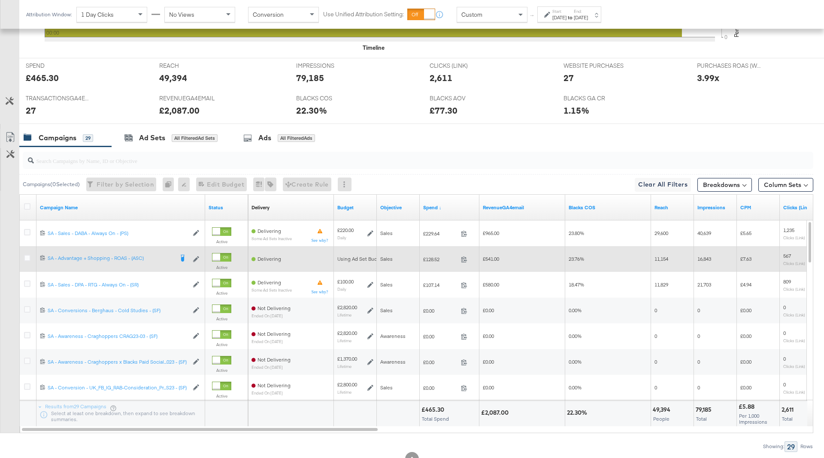
click at [434, 260] on span "£128.52" at bounding box center [440, 259] width 34 height 6
click at [491, 257] on span "£541.00" at bounding box center [491, 259] width 16 height 6
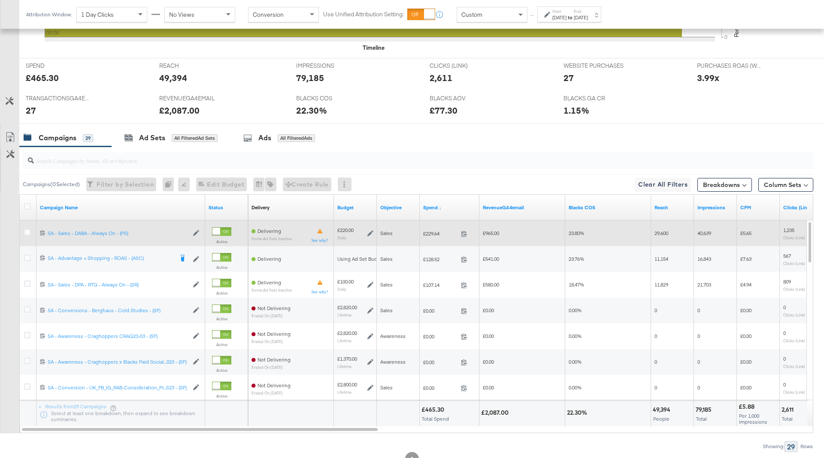
click at [370, 230] on icon at bounding box center [370, 233] width 6 height 6
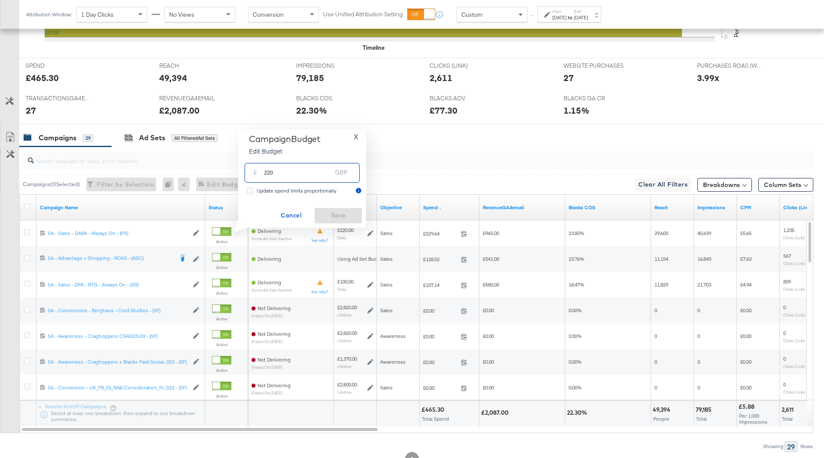
click at [268, 172] on input "220" at bounding box center [298, 169] width 68 height 18
type input "180"
click at [329, 216] on span "Save" at bounding box center [338, 215] width 40 height 11
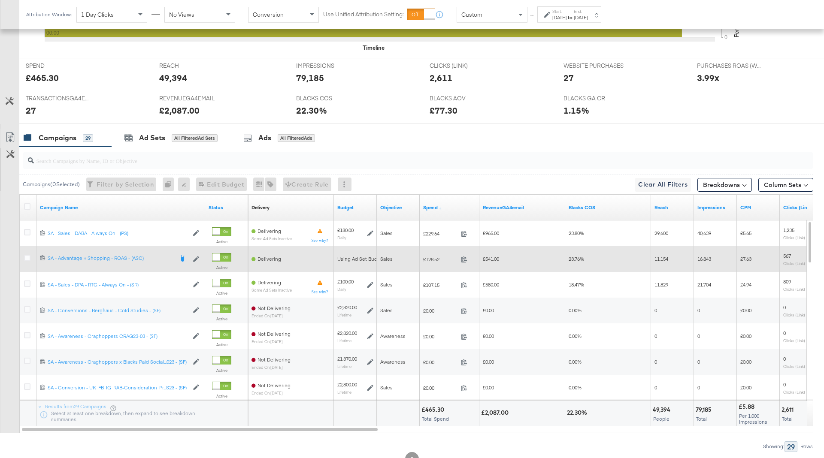
click at [21, 257] on div at bounding box center [29, 259] width 16 height 15
click at [26, 257] on icon at bounding box center [27, 258] width 6 height 6
click at [0, 0] on input "checkbox" at bounding box center [0, 0] width 0 height 0
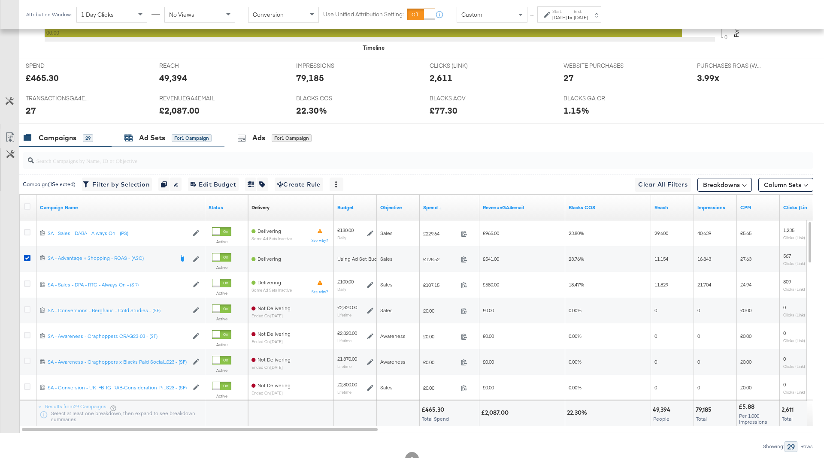
click at [176, 139] on div "for 1 Campaign" at bounding box center [192, 138] width 40 height 8
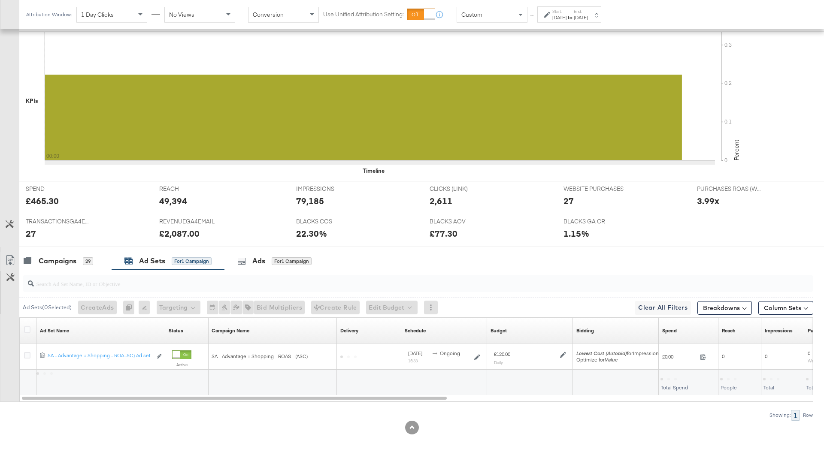
scroll to position [222, 0]
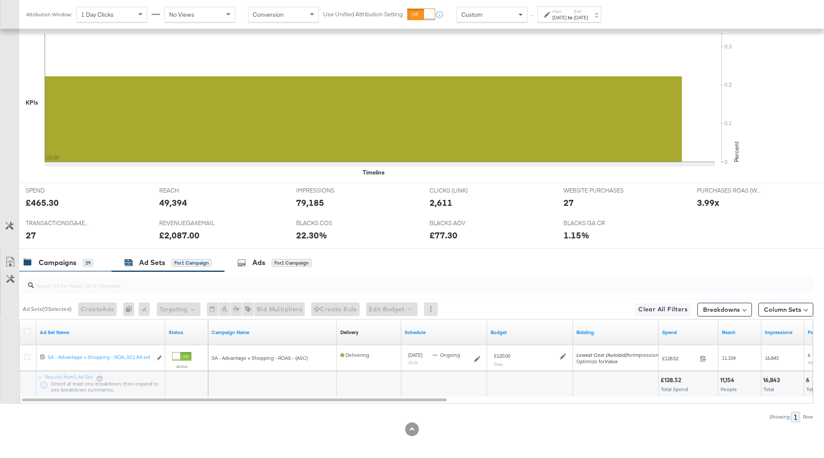
click at [81, 255] on div "Campaigns 29" at bounding box center [65, 263] width 92 height 18
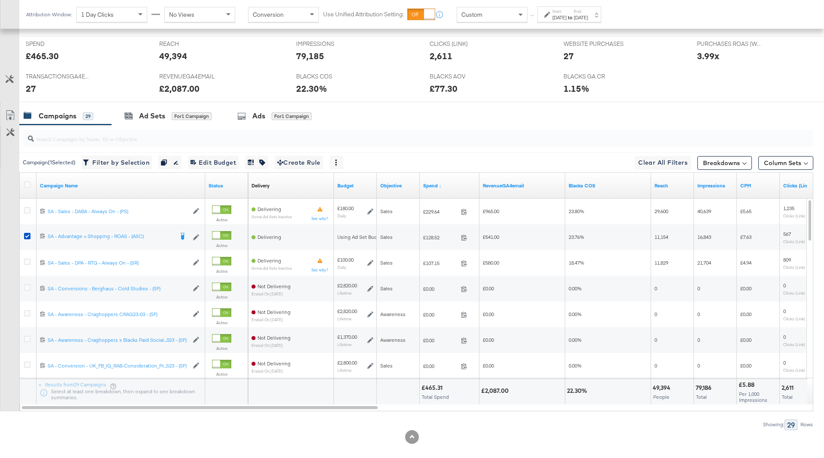
scroll to position [0, 0]
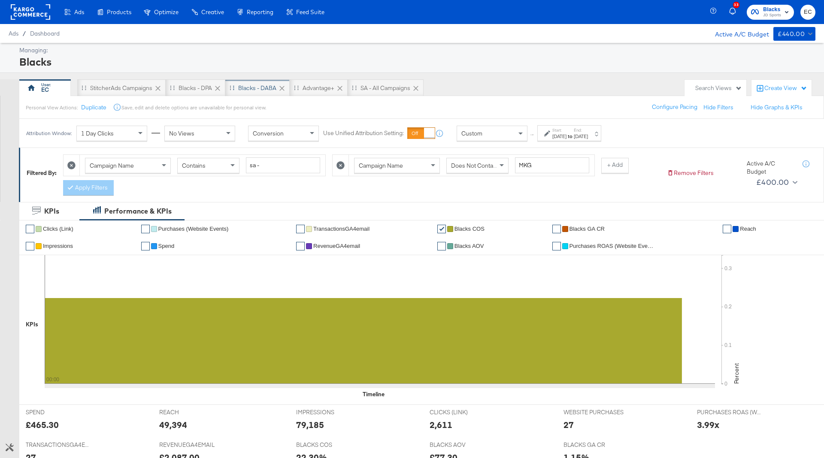
click at [255, 88] on div "Blacks - DABA" at bounding box center [257, 88] width 38 height 8
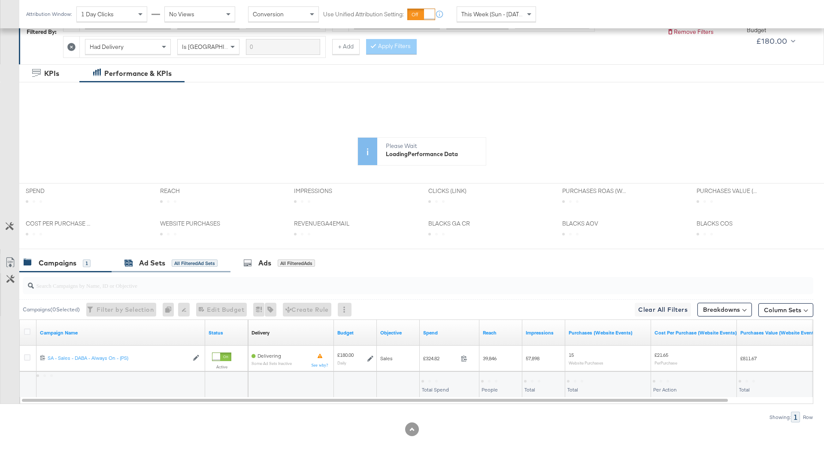
click at [167, 261] on div "Ad Sets All Filtered Ad Sets" at bounding box center [170, 263] width 93 height 10
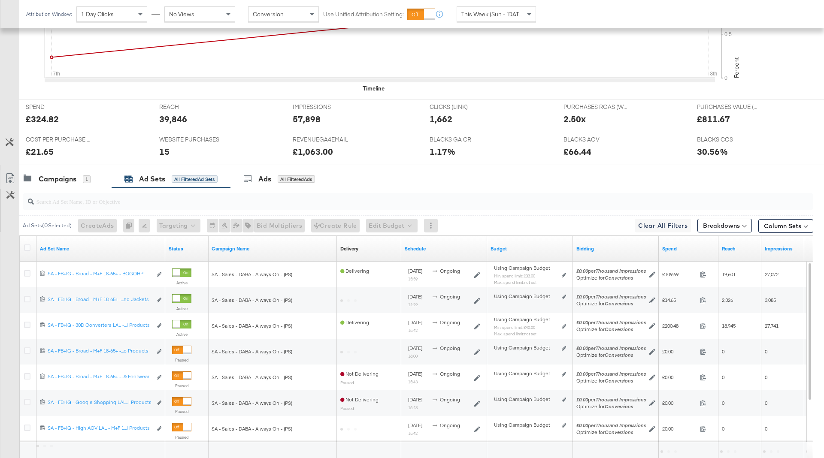
scroll to position [382, 0]
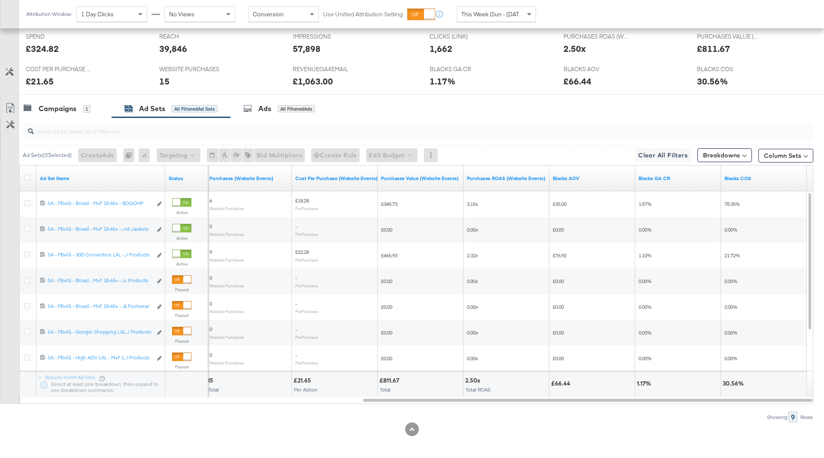
click at [482, 12] on span "This Week (Sun - [DATE])" at bounding box center [493, 14] width 64 height 8
click at [486, 12] on span "This Week (Sun - [DATE])" at bounding box center [493, 14] width 64 height 8
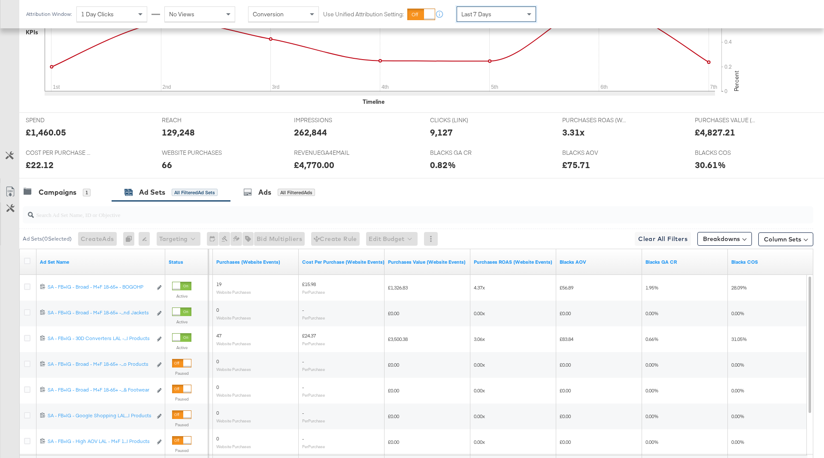
scroll to position [382, 0]
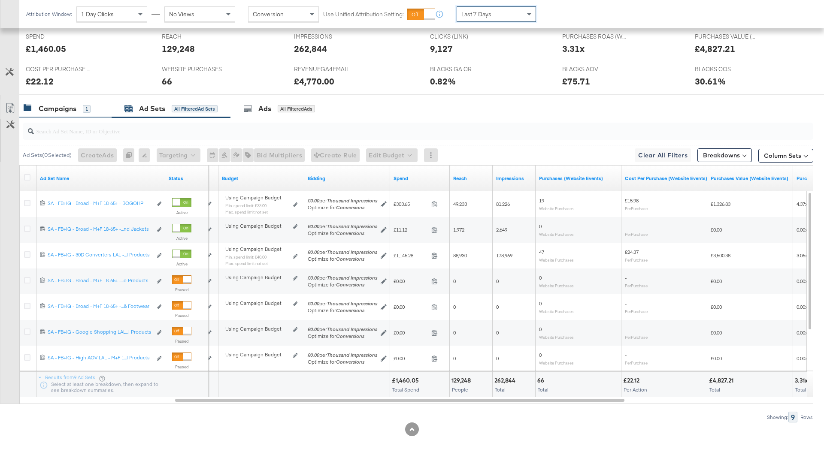
click at [50, 106] on div "Campaigns" at bounding box center [58, 109] width 38 height 10
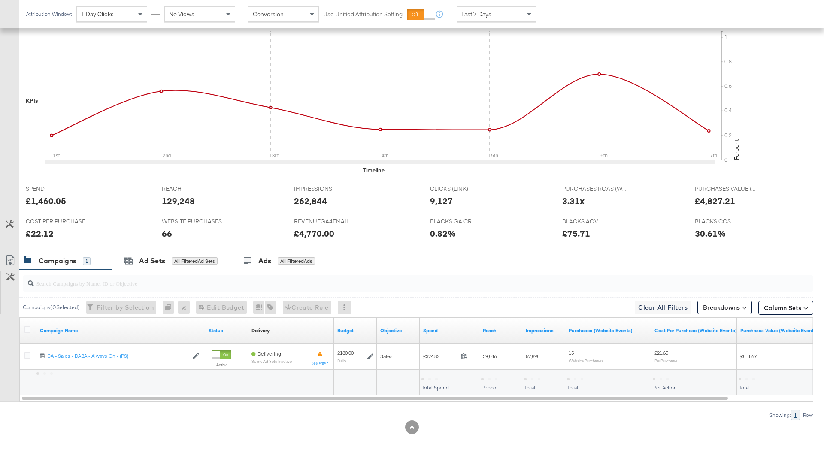
scroll to position [228, 0]
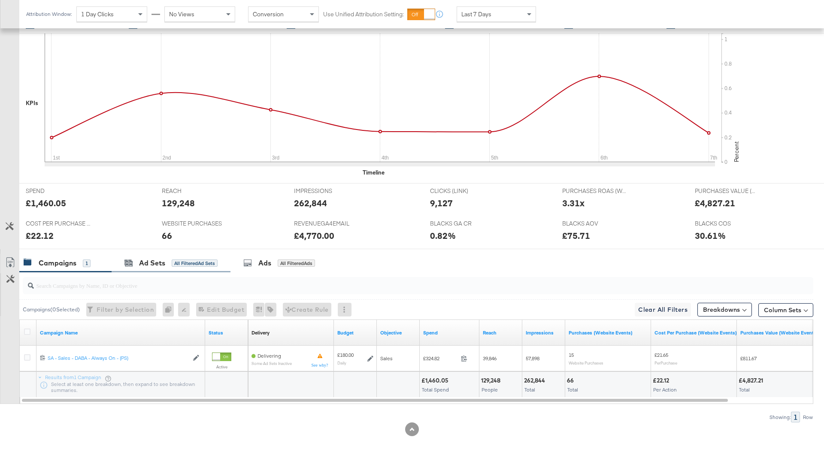
click at [173, 254] on div "Ad Sets All Filtered Ad Sets" at bounding box center [171, 263] width 119 height 18
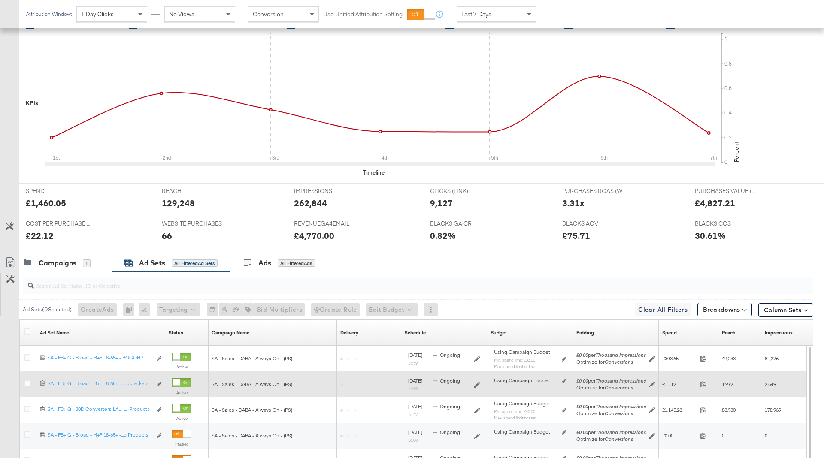
scroll to position [382, 0]
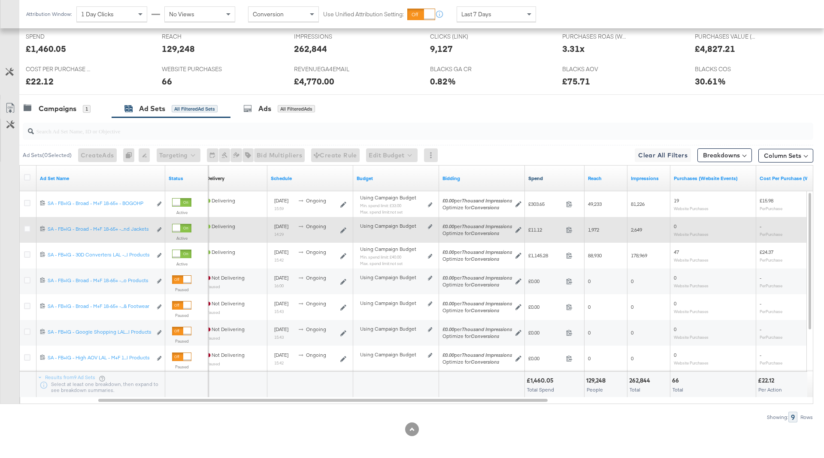
click at [556, 176] on link "Spend" at bounding box center [554, 178] width 53 height 7
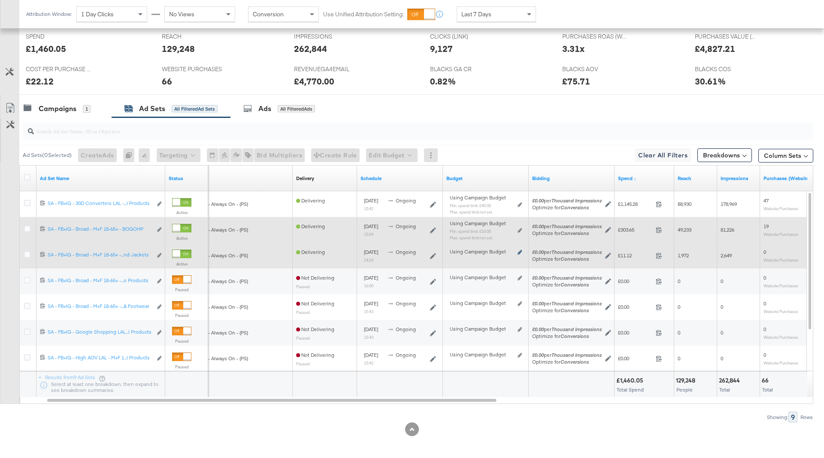
click at [521, 250] on icon at bounding box center [520, 252] width 4 height 5
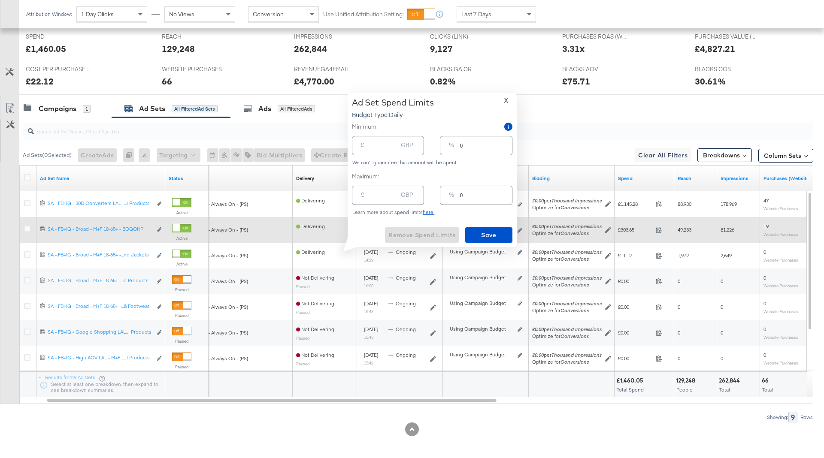
drag, startPoint x: 469, startPoint y: 152, endPoint x: 443, endPoint y: 146, distance: 26.9
click at [443, 146] on div "% 0" at bounding box center [476, 145] width 72 height 19
click at [459, 145] on div "% 0" at bounding box center [476, 145] width 72 height 19
type input "10"
type input "18.00"
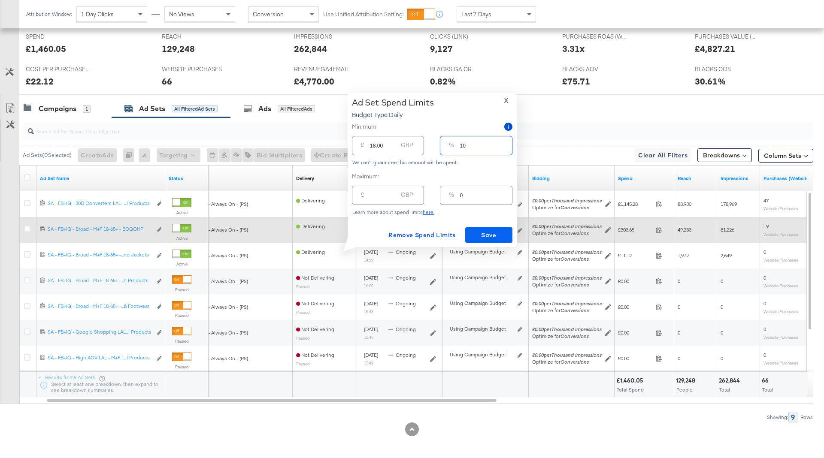
type input "10"
click at [492, 232] on span "Save" at bounding box center [489, 235] width 40 height 11
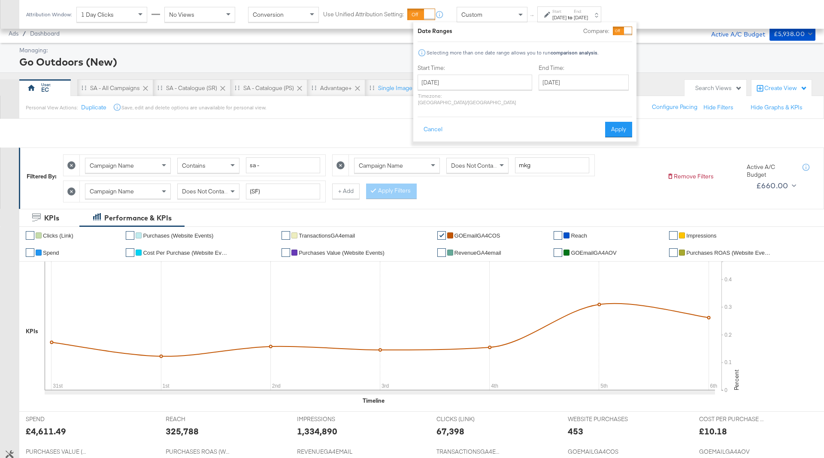
scroll to position [382, 0]
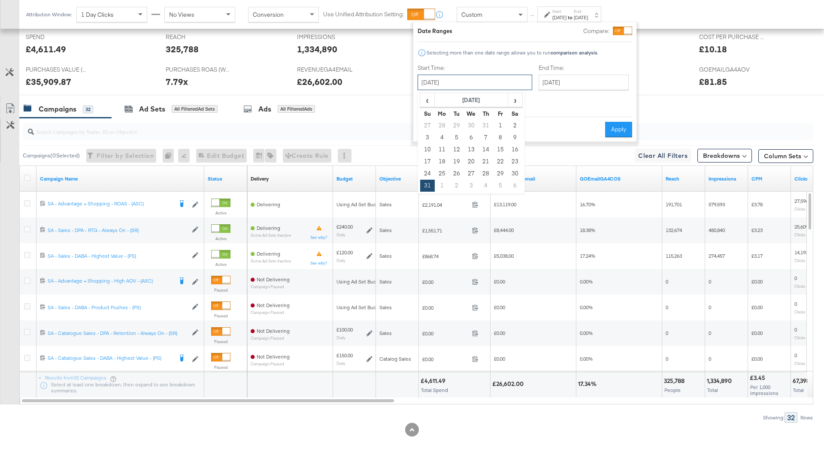
click at [488, 79] on input "[DATE]" at bounding box center [475, 82] width 115 height 15
click at [515, 100] on span "›" at bounding box center [515, 100] width 13 height 13
click at [424, 136] on td "7" at bounding box center [427, 138] width 15 height 12
type input "[DATE]"
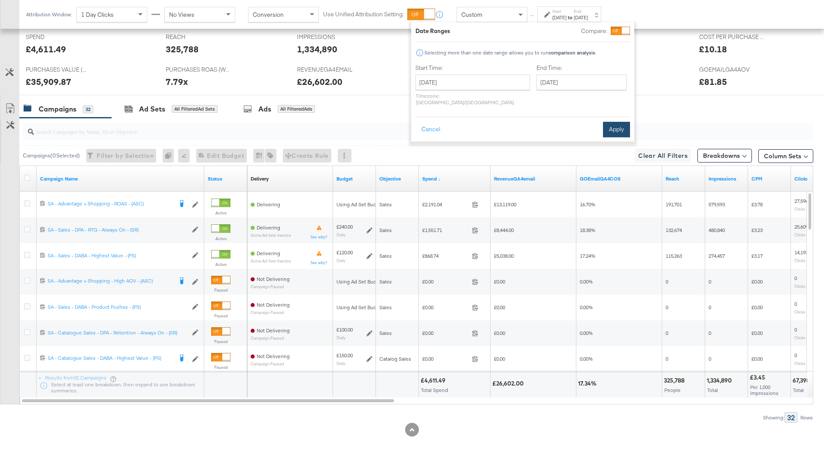
click at [612, 122] on button "Apply" at bounding box center [616, 129] width 27 height 15
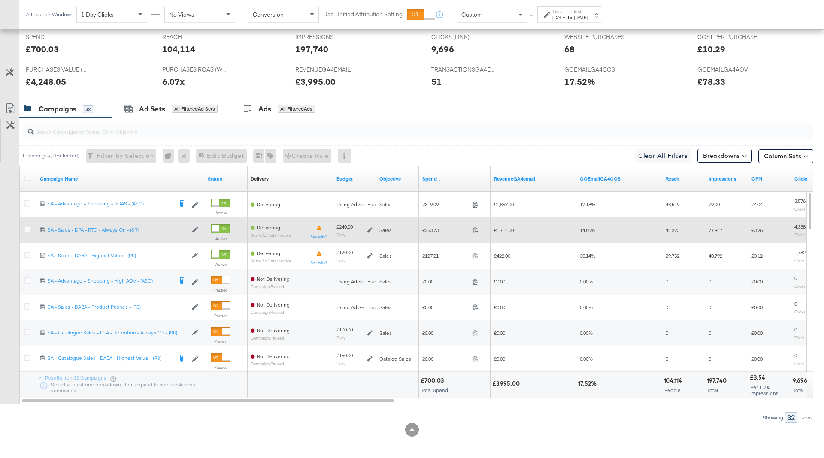
click at [433, 227] on span "£253.73" at bounding box center [445, 230] width 46 height 6
copy span "253.73"
click at [508, 227] on span "£1,714.00" at bounding box center [504, 230] width 20 height 6
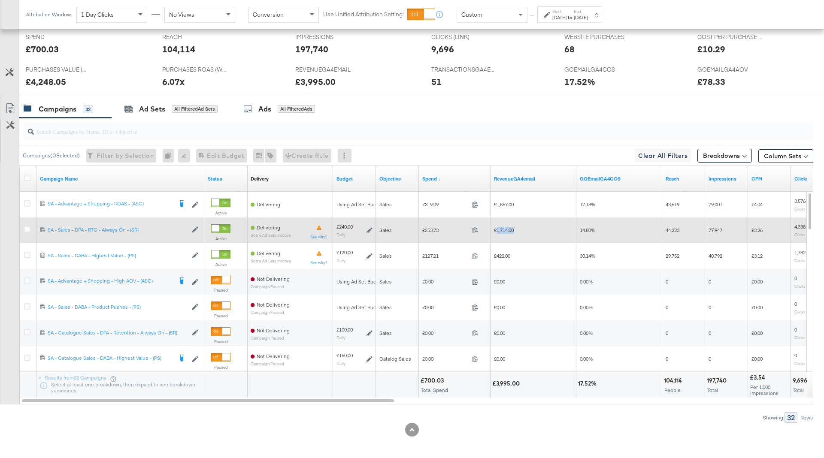
copy span "1,714.00"
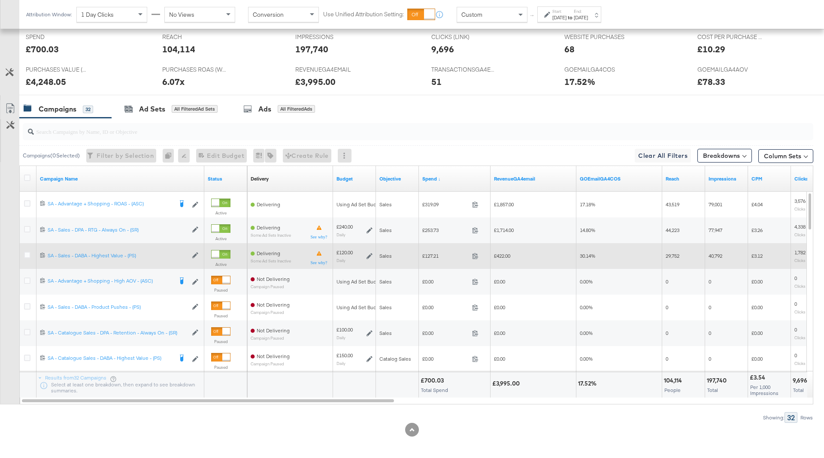
click at [433, 257] on span "£127.21" at bounding box center [445, 256] width 46 height 6
copy span "127.21"
click at [500, 253] on span "£422.00" at bounding box center [502, 256] width 16 height 6
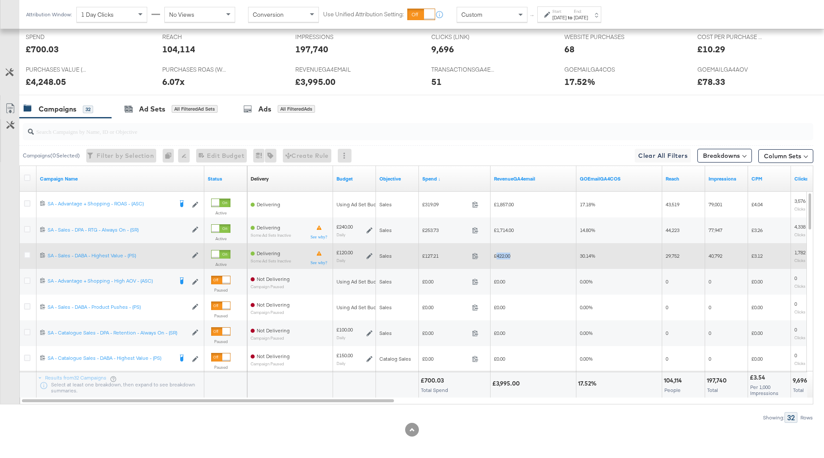
copy span "422.00"
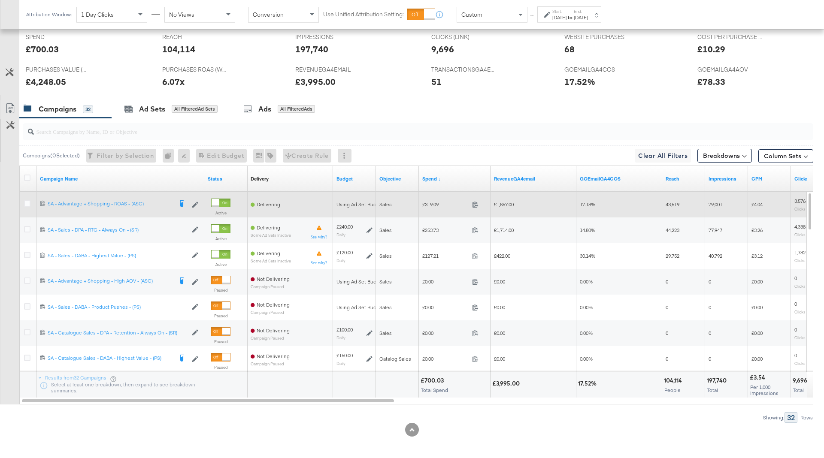
click at [430, 202] on span "£319.09" at bounding box center [445, 204] width 46 height 6
copy span "319.09"
click at [502, 201] on span "£1,857.00" at bounding box center [504, 204] width 20 height 6
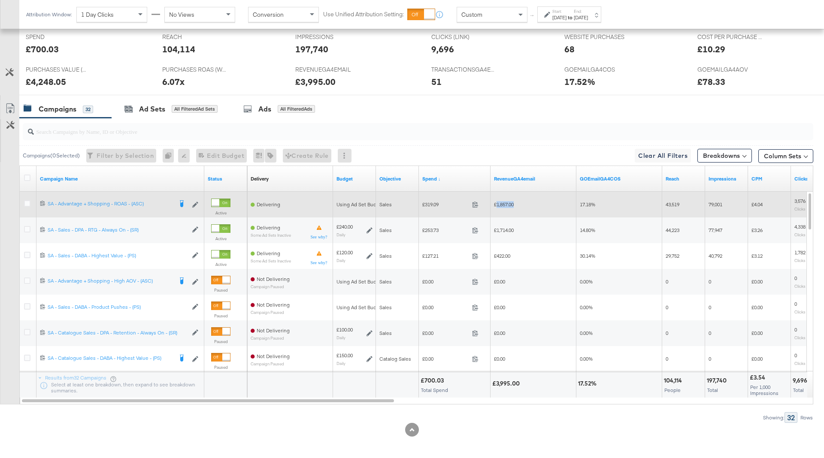
copy span "1,857.00"
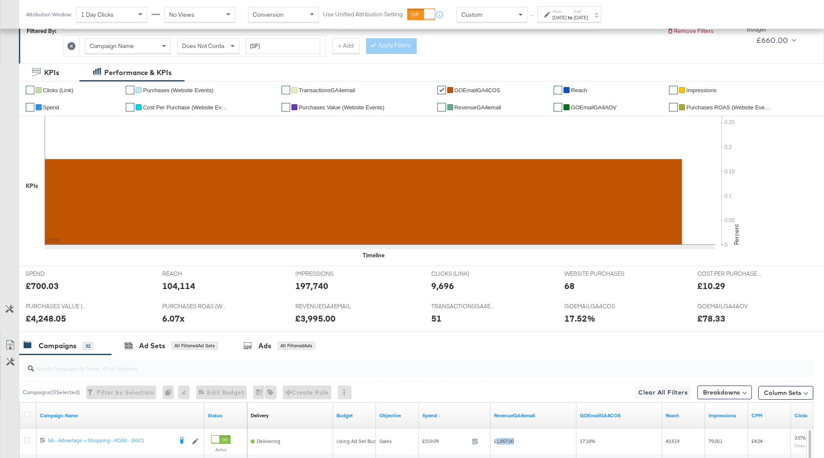
scroll to position [0, 0]
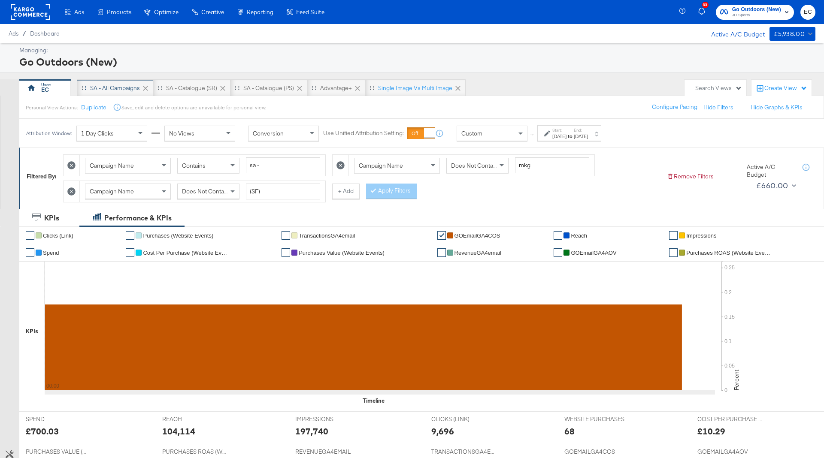
click at [124, 82] on div "SA - All Campaigns" at bounding box center [115, 87] width 76 height 17
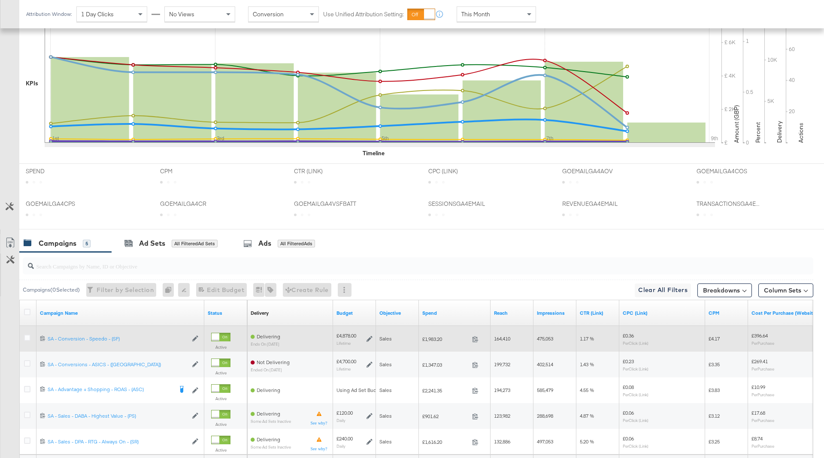
scroll to position [324, 0]
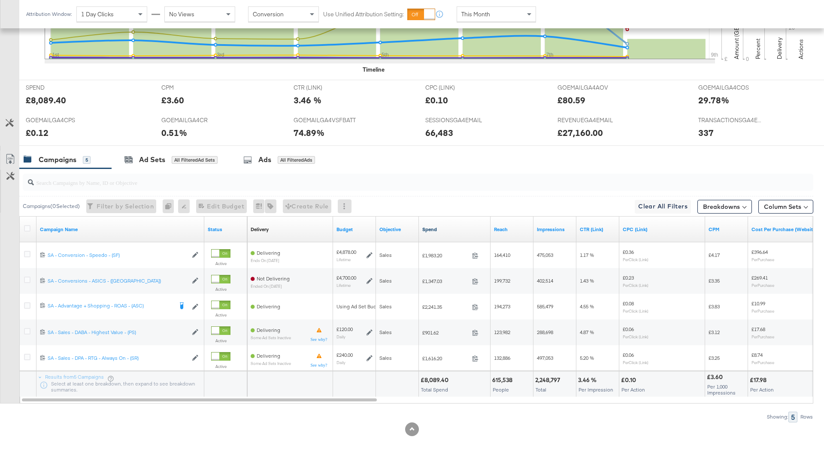
click at [433, 230] on link "Spend" at bounding box center [454, 229] width 65 height 7
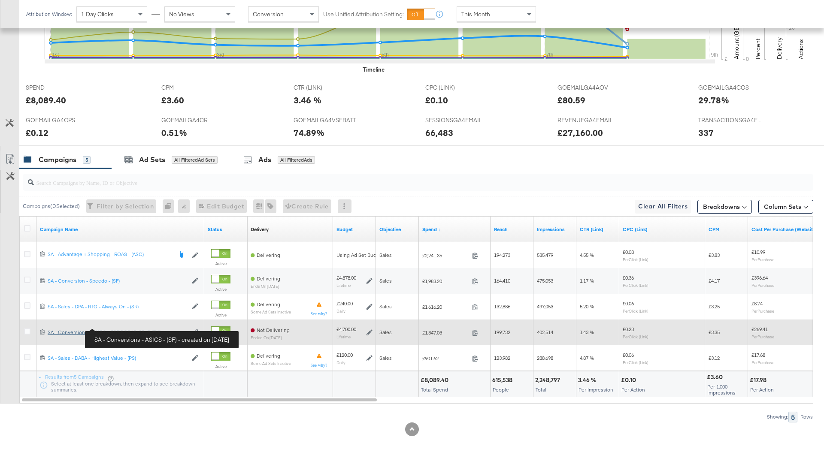
click at [105, 329] on div "SA - Conversions - ASICS - (SF) SA - Conversions - ASICS - (SF)" at bounding box center [118, 332] width 140 height 7
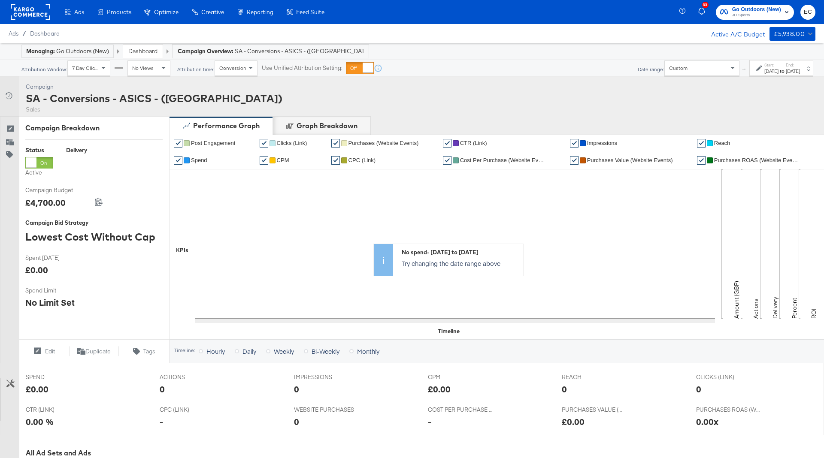
click at [764, 62] on label "Start:" at bounding box center [771, 65] width 14 height 6
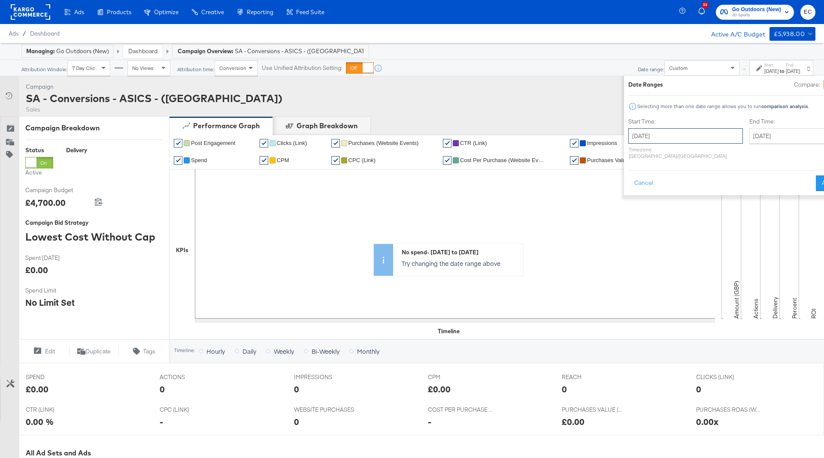
click at [628, 141] on input "October 8th 2024" at bounding box center [685, 135] width 115 height 15
click at [631, 155] on span "‹" at bounding box center [637, 153] width 13 height 13
click at [675, 216] on td "21" at bounding box center [682, 215] width 15 height 12
click at [752, 141] on input "October 21st 2024" at bounding box center [797, 135] width 90 height 15
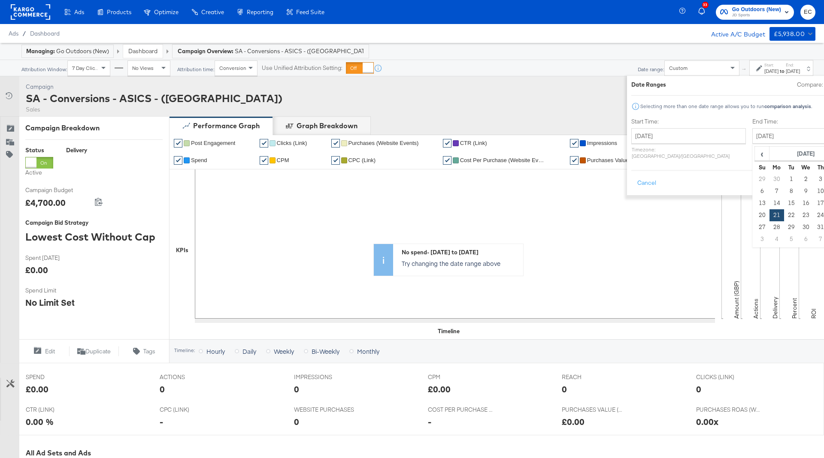
click at [755, 157] on span "‹" at bounding box center [761, 153] width 13 height 13
click at [659, 128] on div "Start Time: August 21st 2024 ‹ August 2024 › Su Mo Tu We Th Fr Sa 28 29 30 31 1…" at bounding box center [688, 140] width 115 height 45
click at [659, 132] on input "August 21st 2024" at bounding box center [688, 135] width 115 height 15
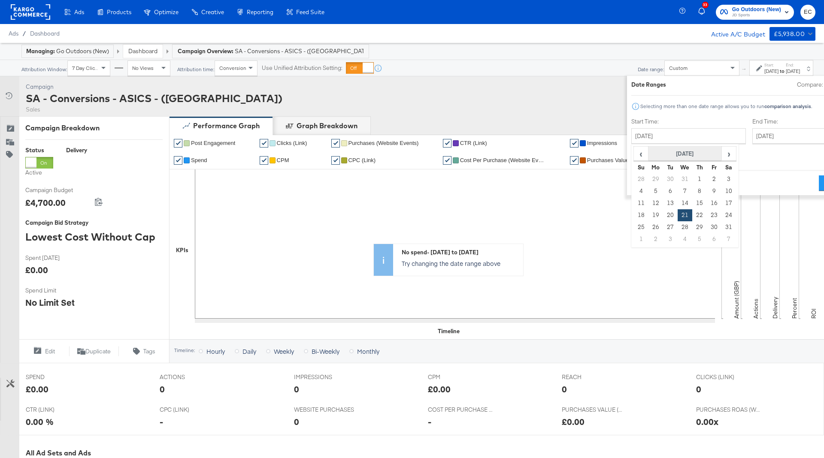
click at [649, 155] on th "August 2024" at bounding box center [685, 154] width 73 height 15
click at [643, 157] on th "2024" at bounding box center [685, 154] width 85 height 15
click at [685, 184] on td "2025" at bounding box center [698, 193] width 26 height 21
click at [711, 195] on td "Aug" at bounding box center [724, 193] width 26 height 21
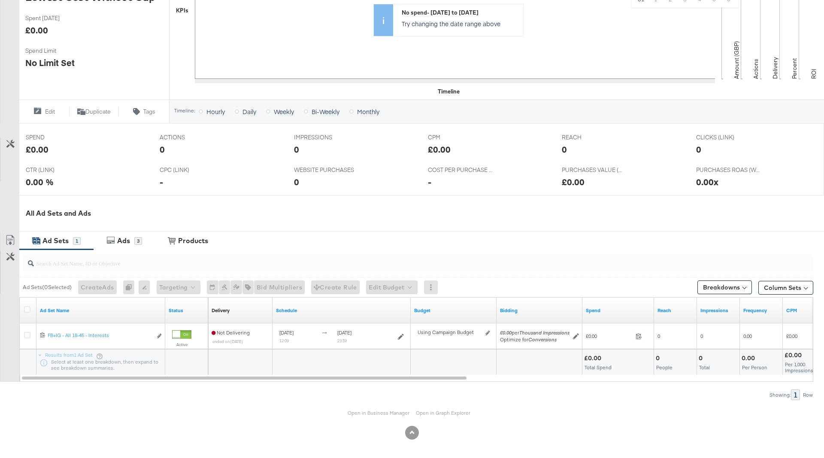
scroll to position [143, 0]
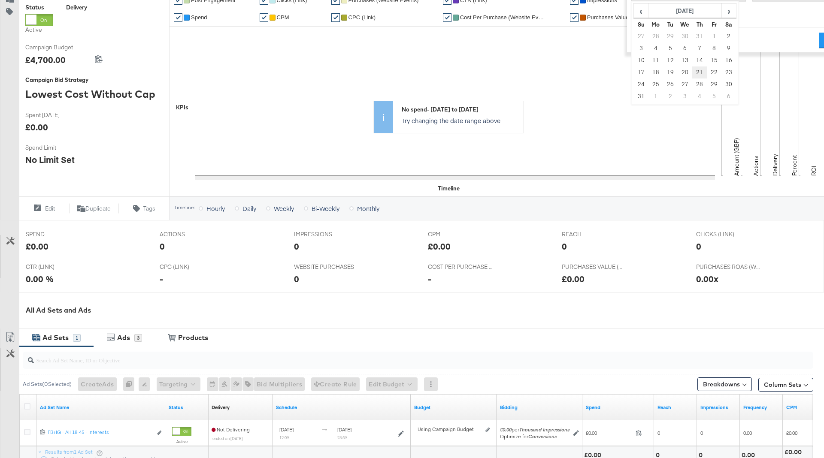
click at [692, 76] on td "21" at bounding box center [699, 73] width 15 height 12
type input "August 21st 2025"
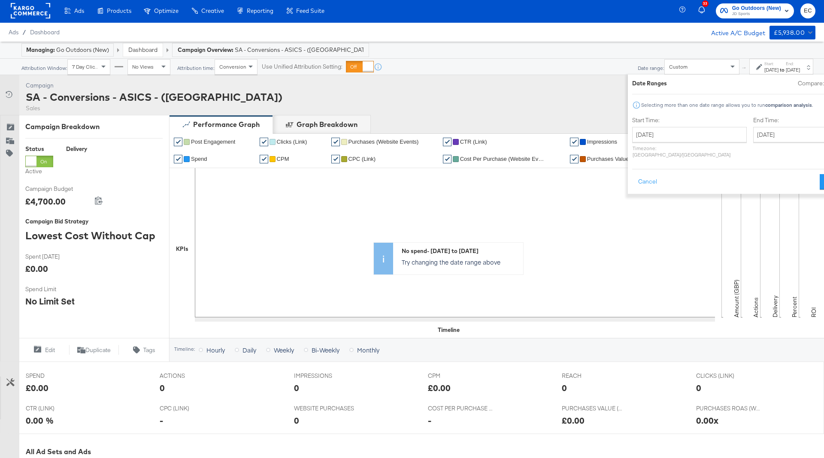
scroll to position [0, 0]
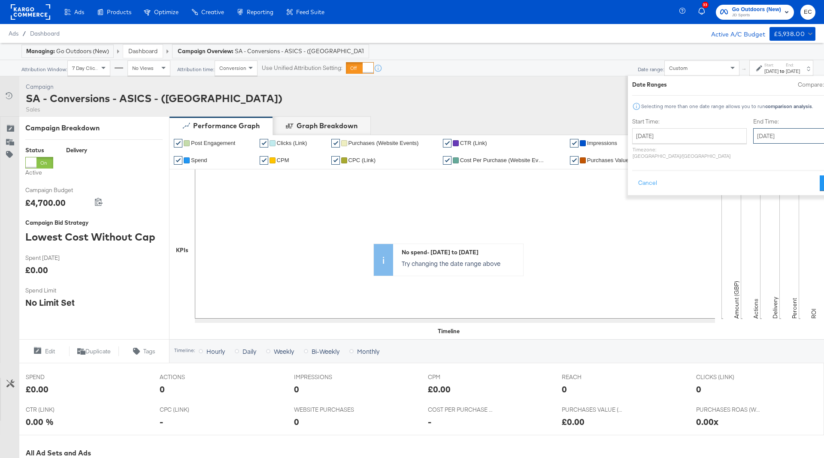
click at [753, 133] on input "August 21st 2025" at bounding box center [798, 135] width 90 height 15
click at [779, 157] on th "August 2025" at bounding box center [806, 154] width 73 height 15
click at [755, 216] on td "Sep" at bounding box center [768, 215] width 26 height 21
click at [824, 193] on td "12" at bounding box center [836, 191] width 15 height 12
type input "September 12th 2025"
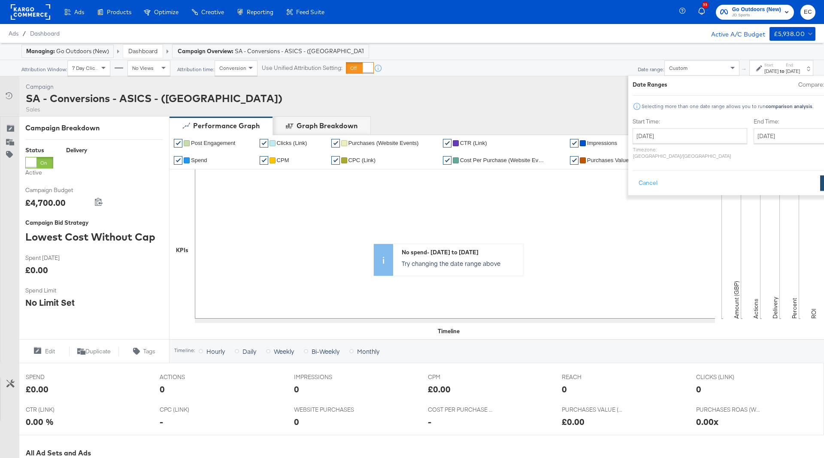
click at [820, 180] on button "Apply" at bounding box center [833, 183] width 27 height 15
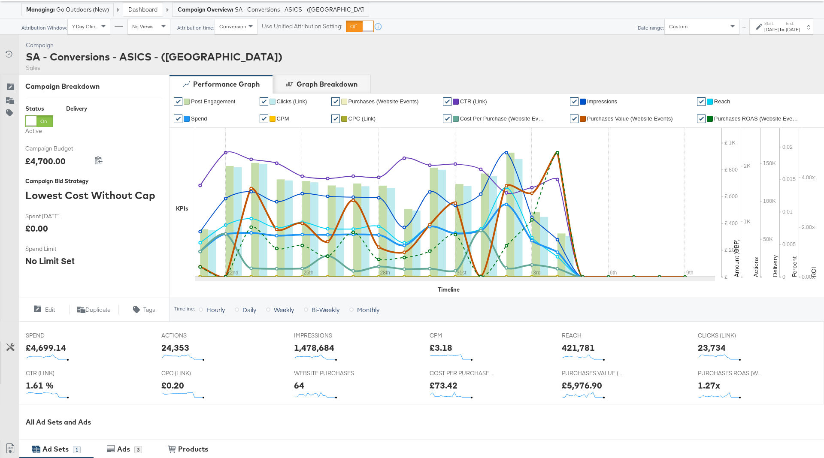
scroll to position [250, 0]
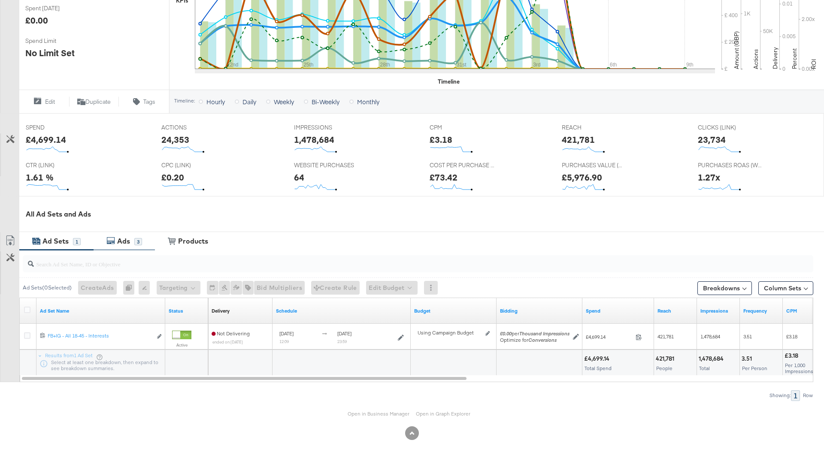
click at [121, 237] on div "Ads" at bounding box center [123, 241] width 13 height 10
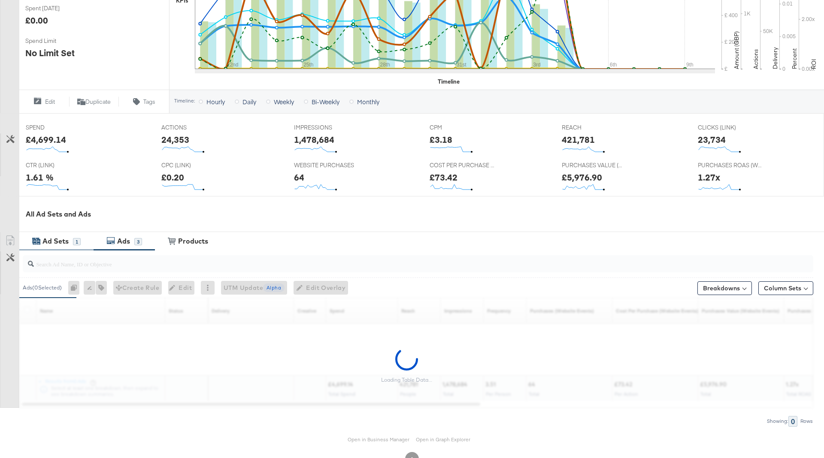
click at [52, 244] on div "Ad Sets" at bounding box center [55, 241] width 26 height 10
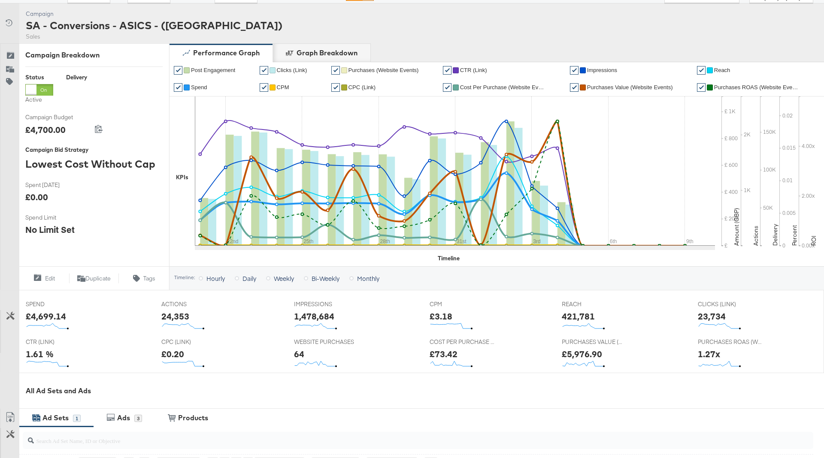
scroll to position [0, 0]
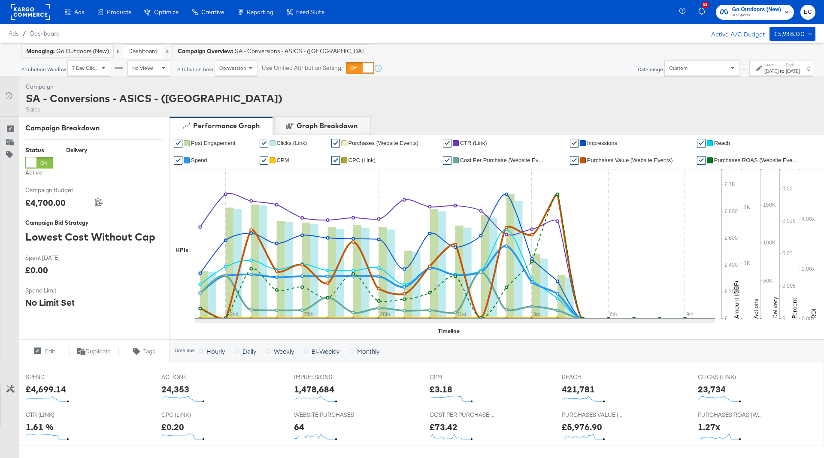
click at [83, 106] on div "Sales" at bounding box center [154, 110] width 257 height 8
click at [83, 97] on div "SA - Conversions - ASICS - (SF)" at bounding box center [154, 98] width 257 height 15
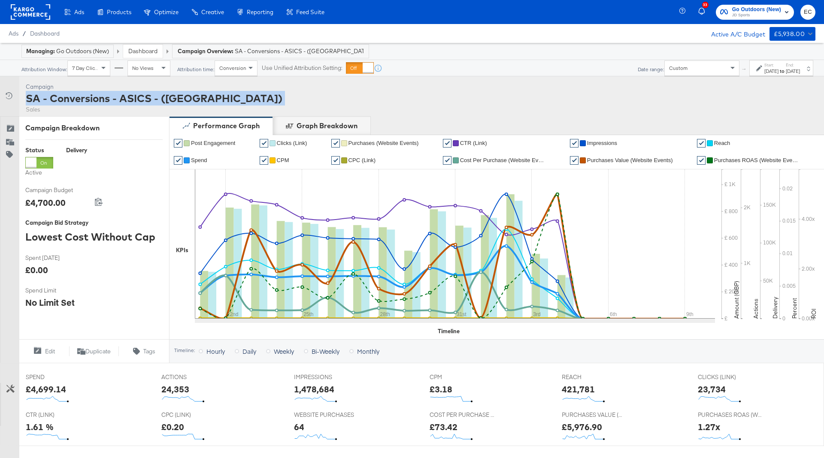
click at [83, 97] on div "SA - Conversions - ASICS - (SF)" at bounding box center [154, 98] width 257 height 15
copy div "SA - Conversions - ASICS - (SF)"
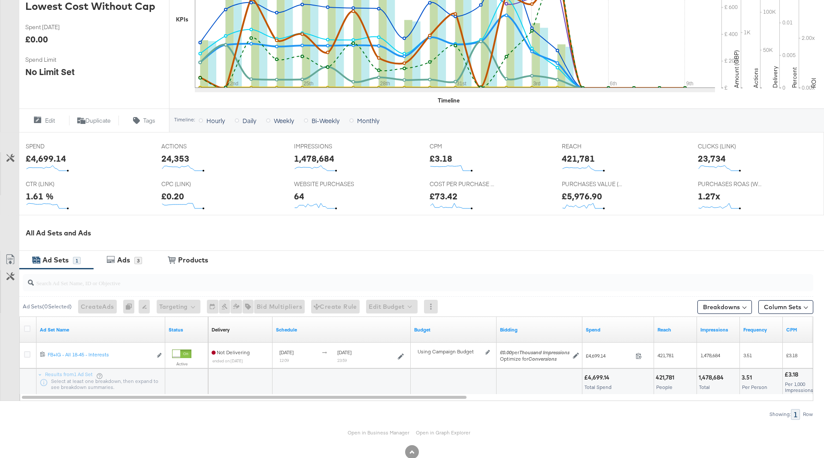
scroll to position [250, 0]
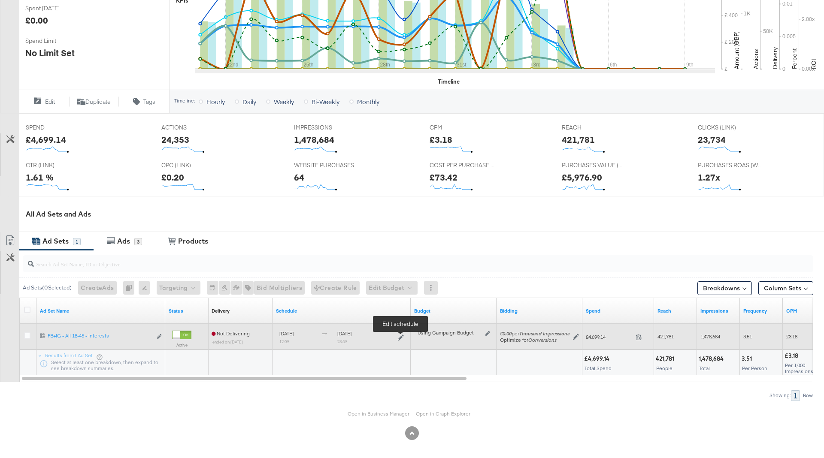
click at [399, 336] on icon at bounding box center [401, 338] width 6 height 6
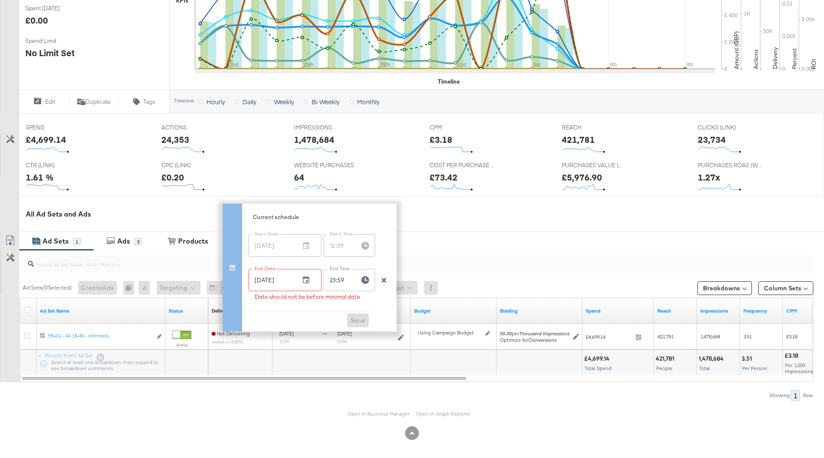
click at [430, 180] on div "£73.42" at bounding box center [444, 177] width 28 height 12
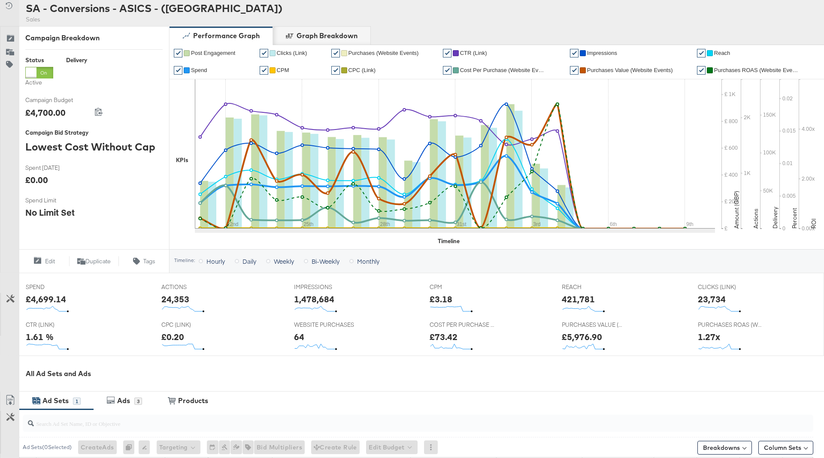
scroll to position [0, 0]
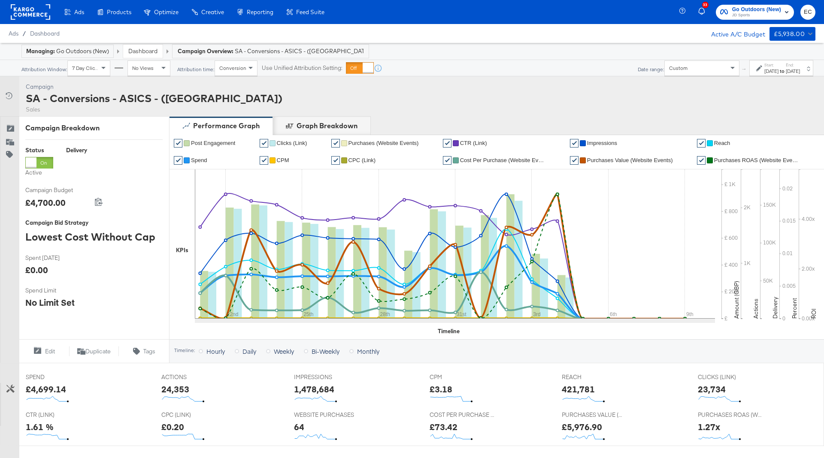
click at [764, 63] on label "Start:" at bounding box center [771, 65] width 14 height 6
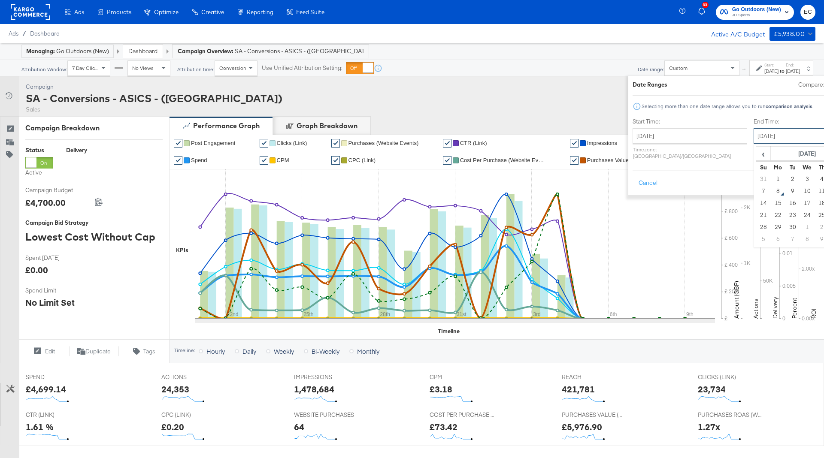
click at [754, 136] on input "September 12th 2025" at bounding box center [799, 135] width 90 height 15
click at [661, 132] on input "August 21st 2025" at bounding box center [690, 135] width 115 height 15
click at [754, 137] on input "September 12th 2025" at bounding box center [799, 135] width 90 height 15
click at [757, 155] on span "‹" at bounding box center [763, 153] width 13 height 13
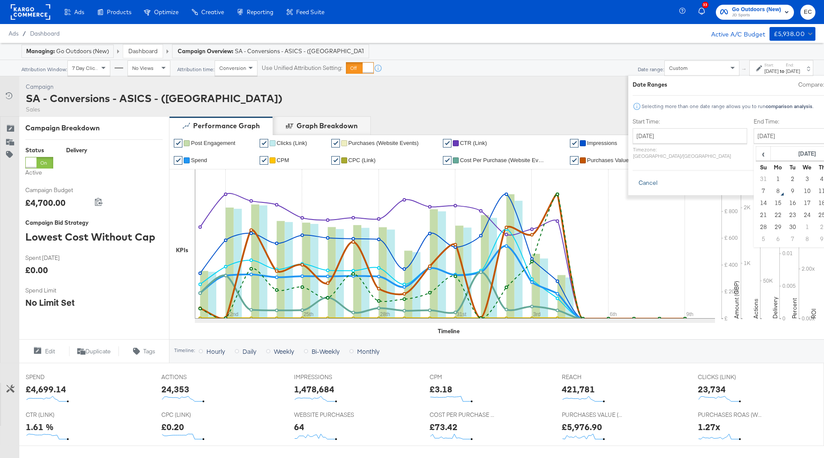
click at [633, 178] on button "Cancel" at bounding box center [648, 183] width 31 height 15
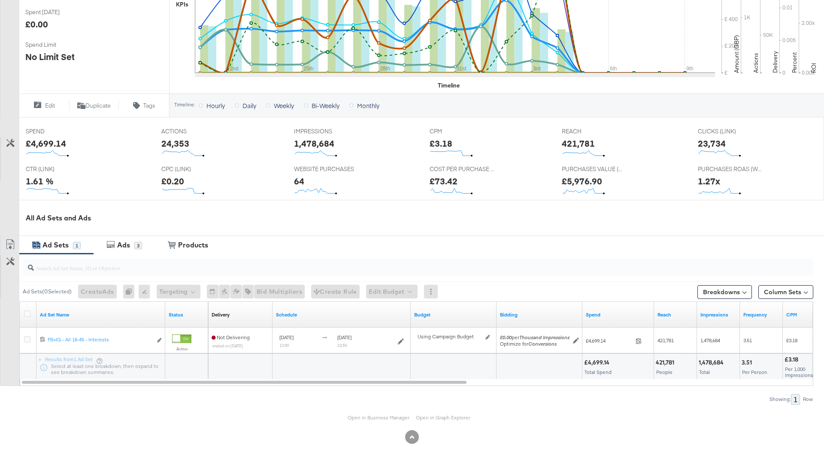
scroll to position [250, 0]
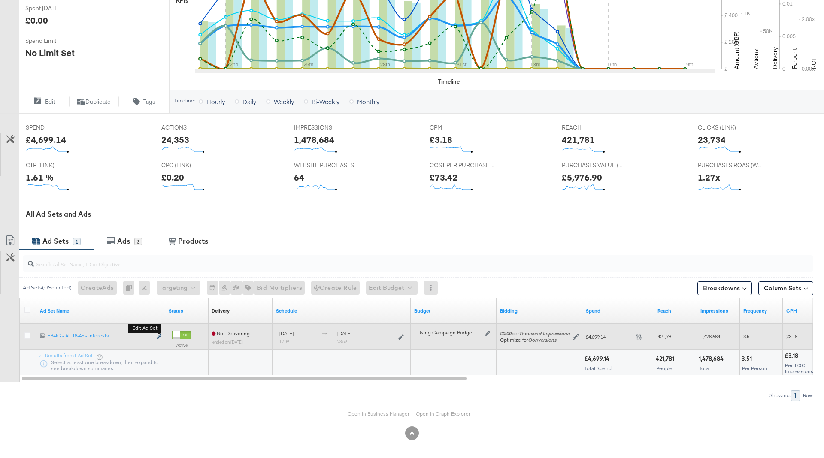
click at [160, 334] on icon "link" at bounding box center [159, 336] width 4 height 5
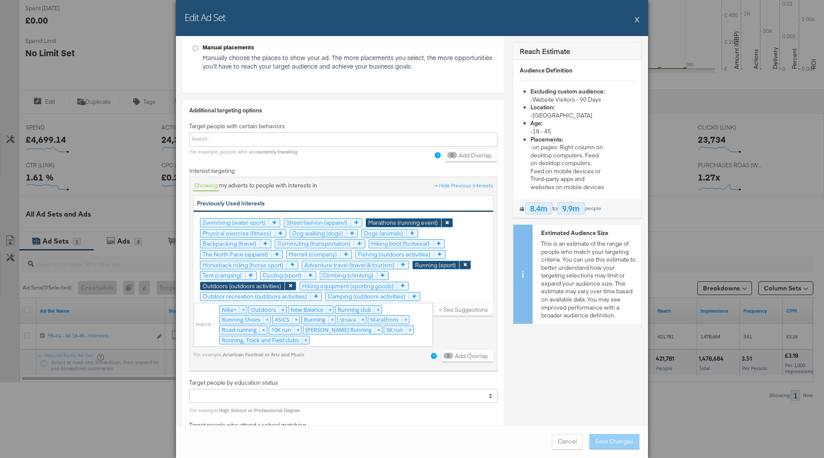
scroll to position [1077, 0]
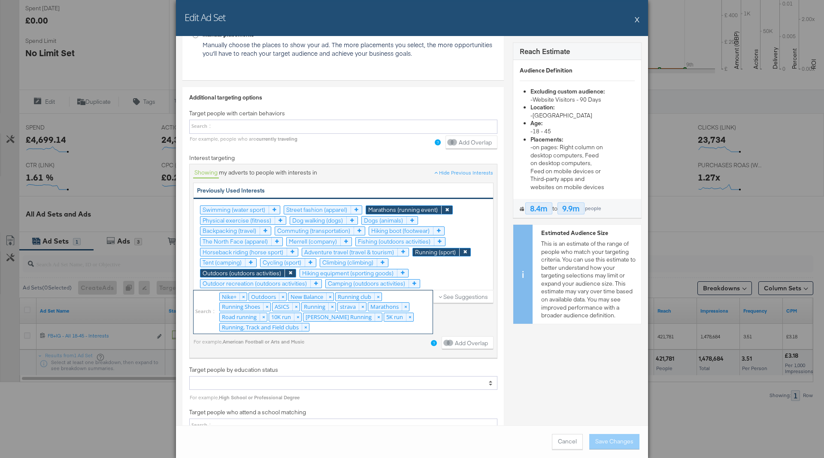
drag, startPoint x: 349, startPoint y: 322, endPoint x: 217, endPoint y: 286, distance: 136.2
click at [218, 290] on div "Nike+ × Outdoors × New Balance × Running club × Running Shoes × ASICS × Running…" at bounding box center [313, 312] width 240 height 44
click at [0, 0] on select "Nike+ × Outdoors × New Balance × Running club × Running Shoes × ASICS × Running…" at bounding box center [0, 0] width 0 height 0
drag, startPoint x: 211, startPoint y: 286, endPoint x: 352, endPoint y: 312, distance: 143.5
click at [352, 312] on div "Nike+ × Outdoors × New Balance × Running club × Running Shoes × ASICS × Running…" at bounding box center [313, 312] width 240 height 44
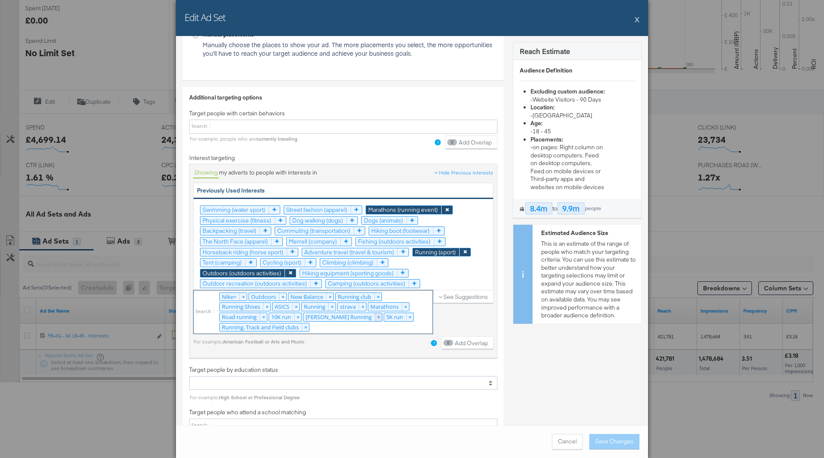
click at [0, 0] on select "Nike+ × Outdoors × New Balance × Running club × Running Shoes × ASICS × Running…" at bounding box center [0, 0] width 0 height 0
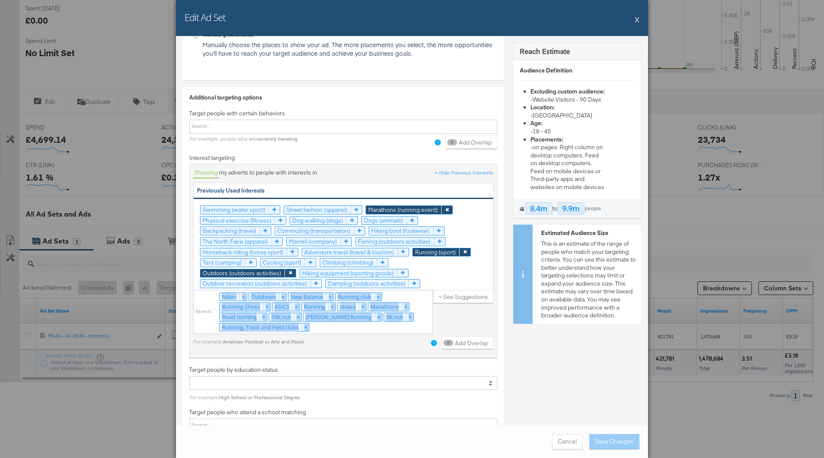
copy div "Nike+ × Outdoors × New Balance × Running club × Running Shoes × ASICS × Running…"
drag, startPoint x: 475, startPoint y: 315, endPoint x: 221, endPoint y: 292, distance: 255.1
click at [221, 292] on div "Nike+ × Outdoors × New Balance × Running club × Running Shoes × ASICS × Running…" at bounding box center [343, 314] width 300 height 48
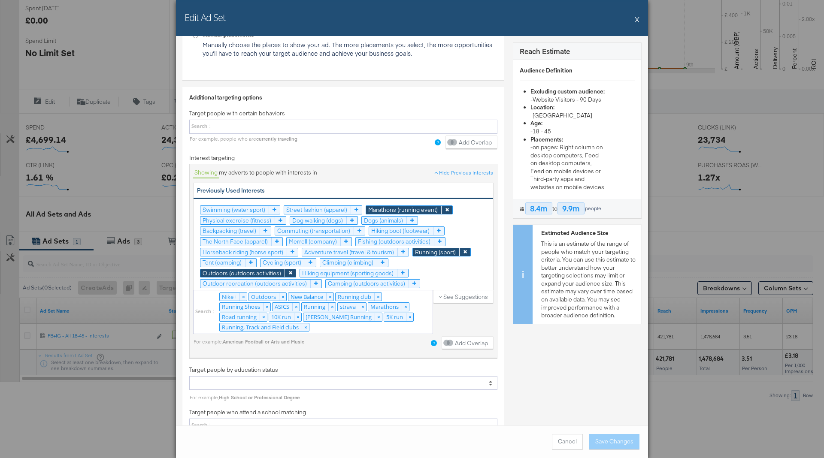
click at [640, 19] on div "Edit Ad Set X" at bounding box center [412, 18] width 472 height 36
click at [636, 17] on button "X" at bounding box center [637, 19] width 5 height 17
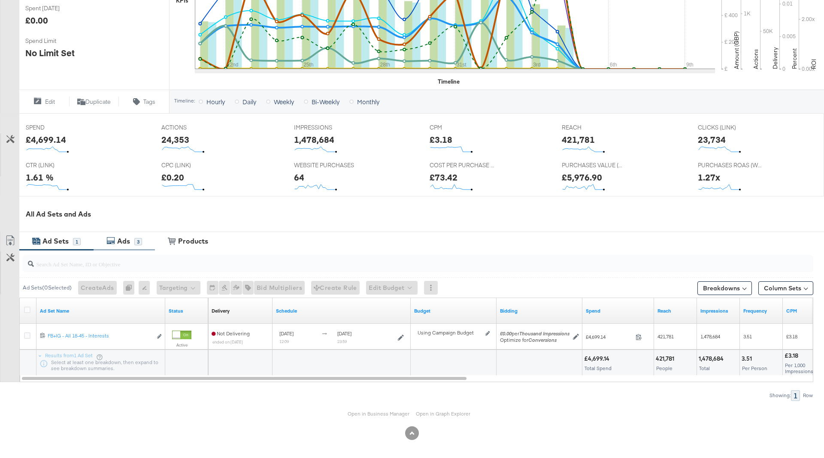
click at [129, 239] on div "Ads" at bounding box center [123, 241] width 13 height 10
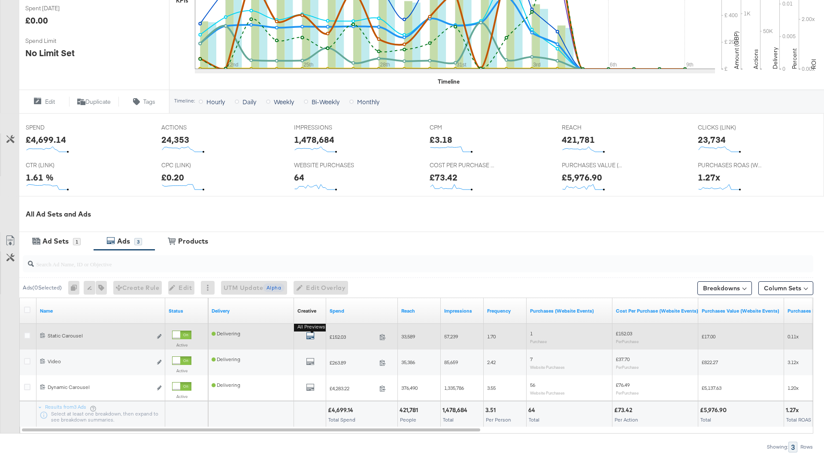
click at [308, 334] on icon "default" at bounding box center [310, 336] width 9 height 9
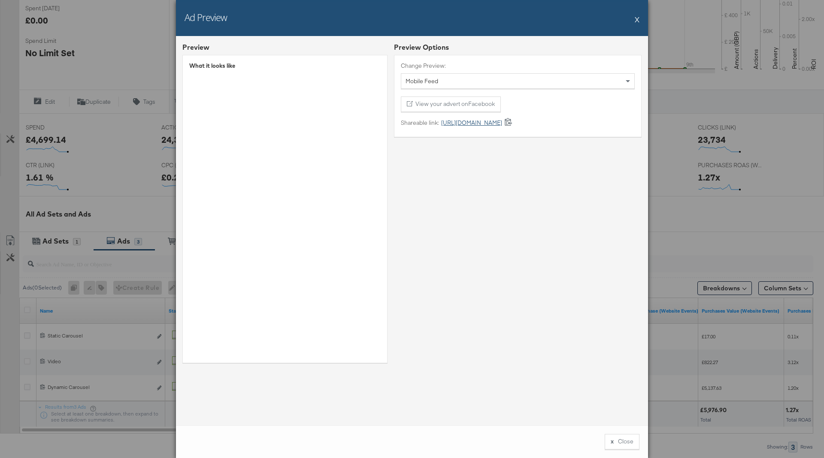
click at [476, 125] on link "https://fb.me/24tHkkeKhg2Rv4k" at bounding box center [470, 123] width 63 height 8
click at [494, 115] on div "Change Preview: Mobile Feed View your advert on Facebook Shareable link: https:…" at bounding box center [518, 96] width 248 height 82
click at [491, 121] on link "https://fb.me/24tHkkeKhg2Rv4k" at bounding box center [470, 123] width 63 height 8
click at [638, 20] on button "X" at bounding box center [637, 19] width 5 height 17
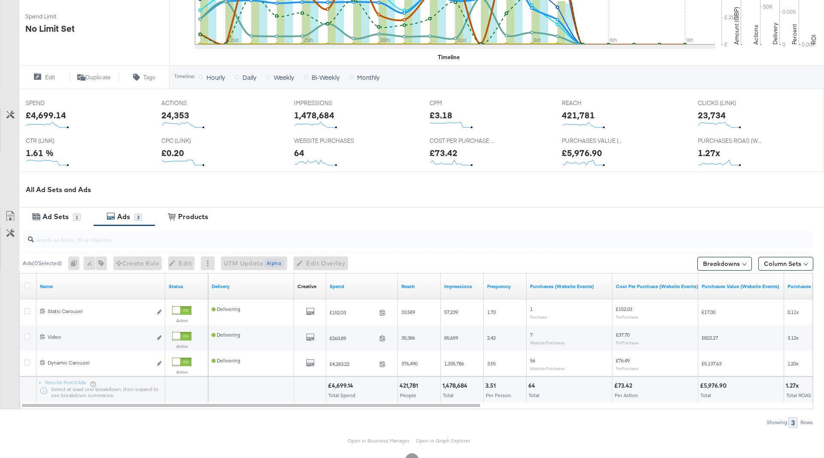
scroll to position [301, 0]
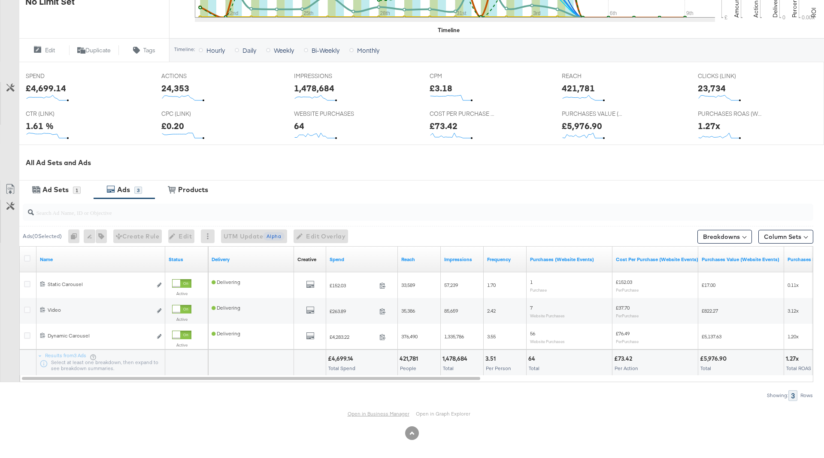
click at [376, 414] on link "Open in Business Manager" at bounding box center [379, 414] width 62 height 6
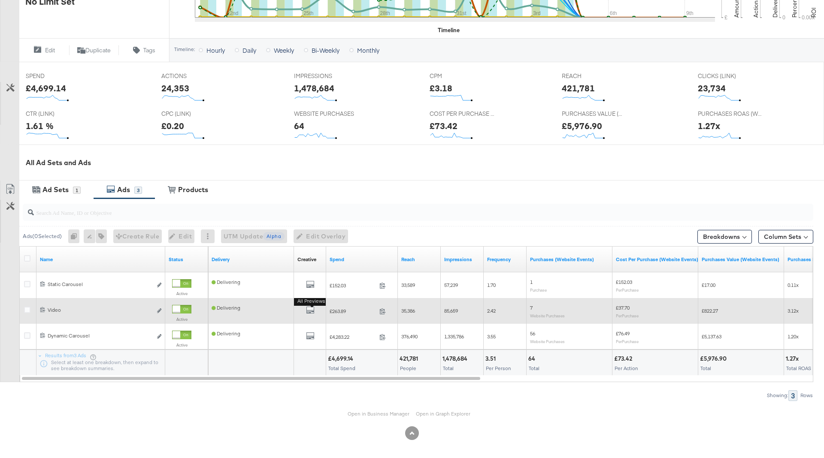
click at [311, 313] on button "All Previews" at bounding box center [310, 311] width 9 height 11
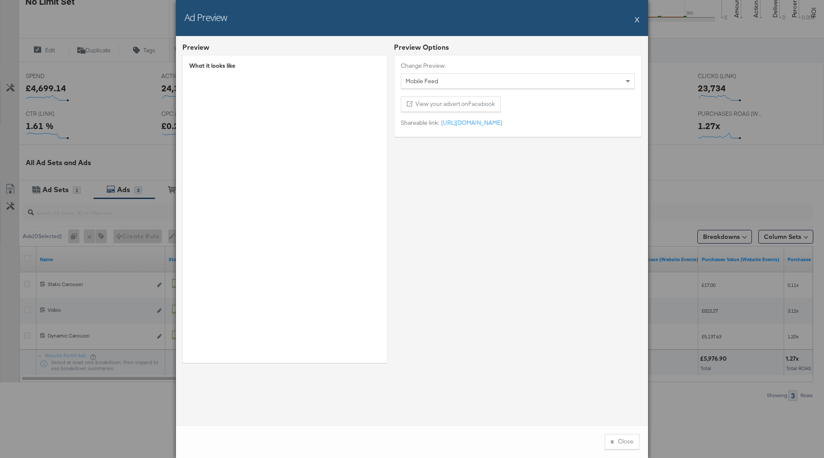
click at [637, 19] on button "X" at bounding box center [637, 19] width 5 height 17
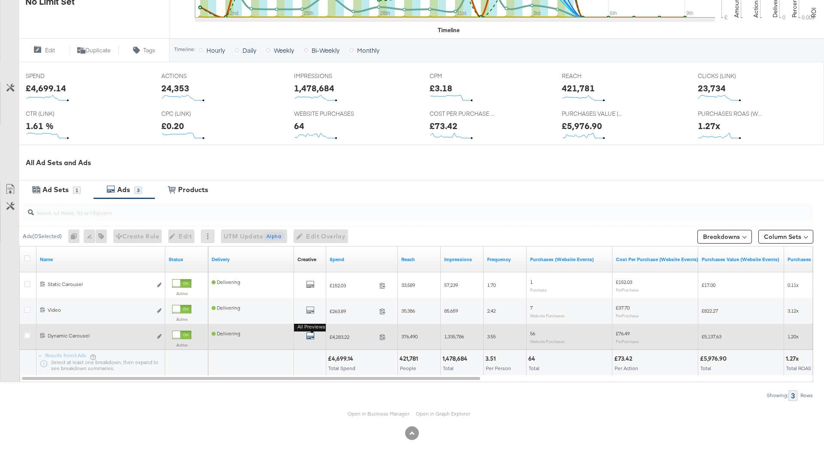
click at [310, 336] on icon "default" at bounding box center [310, 336] width 9 height 9
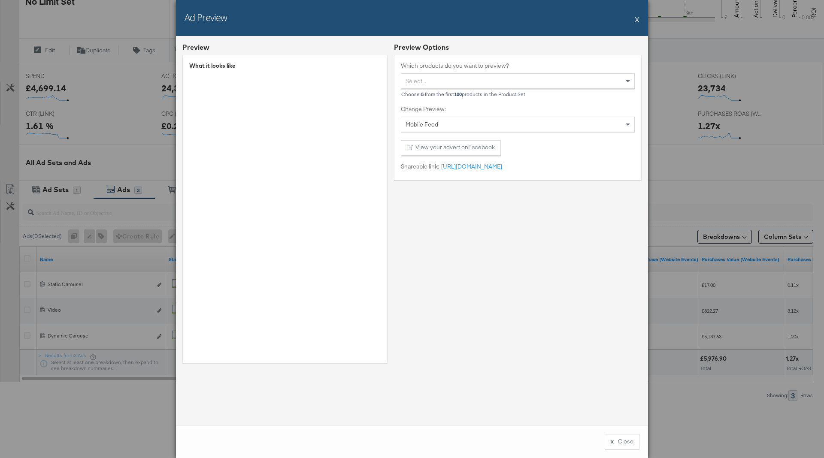
click at [395, 176] on div "Which products do you want to preview? Select... Choose 5 from the first 100 pr…" at bounding box center [518, 117] width 248 height 125
click at [372, 185] on div "What it looks like" at bounding box center [284, 209] width 205 height 308
click at [420, 182] on div "Preview Options Which products do you want to preview? Select... Choose 5 from …" at bounding box center [518, 205] width 248 height 327
click at [636, 19] on button "X" at bounding box center [637, 19] width 5 height 17
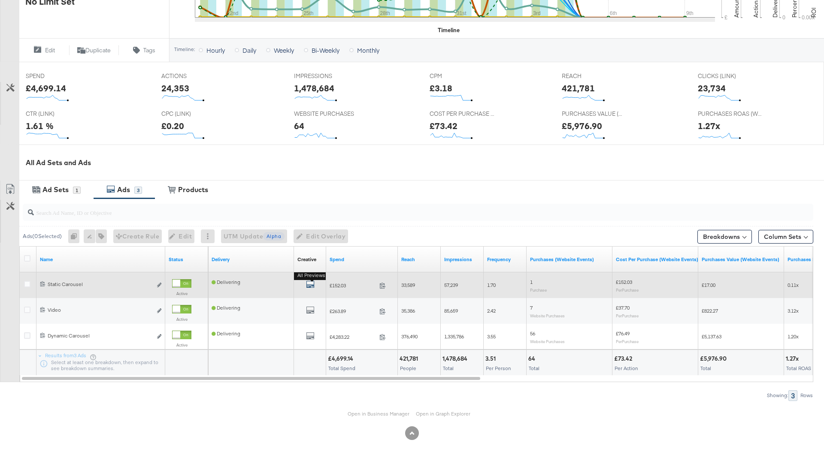
click at [312, 282] on icon "default" at bounding box center [310, 284] width 9 height 9
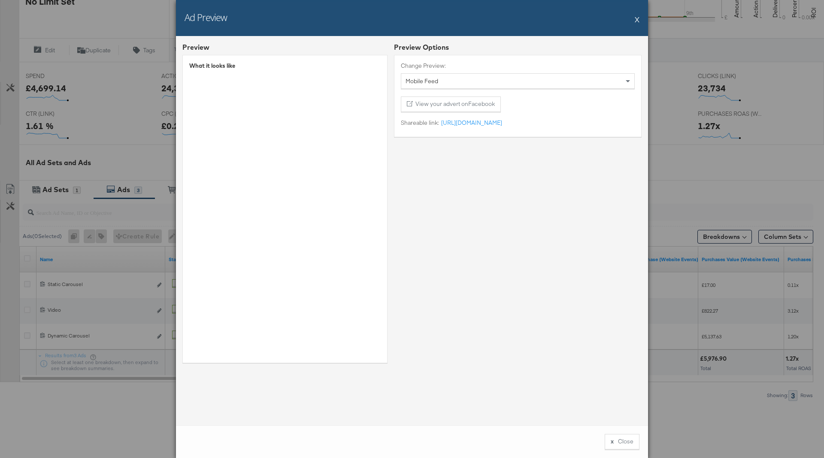
click at [635, 24] on button "X" at bounding box center [637, 19] width 5 height 17
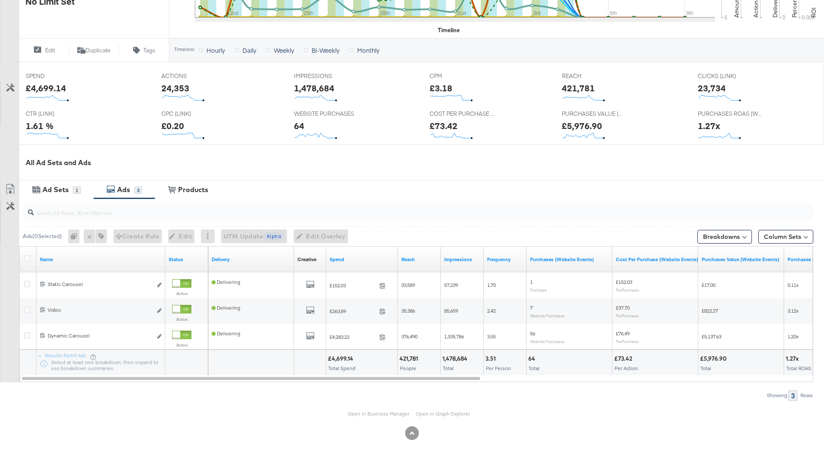
drag, startPoint x: 79, startPoint y: 188, endPoint x: 103, endPoint y: 188, distance: 23.6
click at [79, 188] on div "1" at bounding box center [77, 191] width 8 height 8
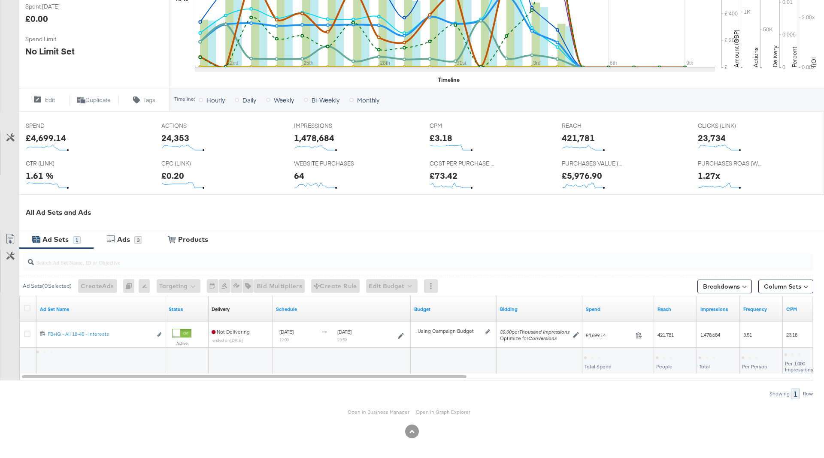
scroll to position [250, 0]
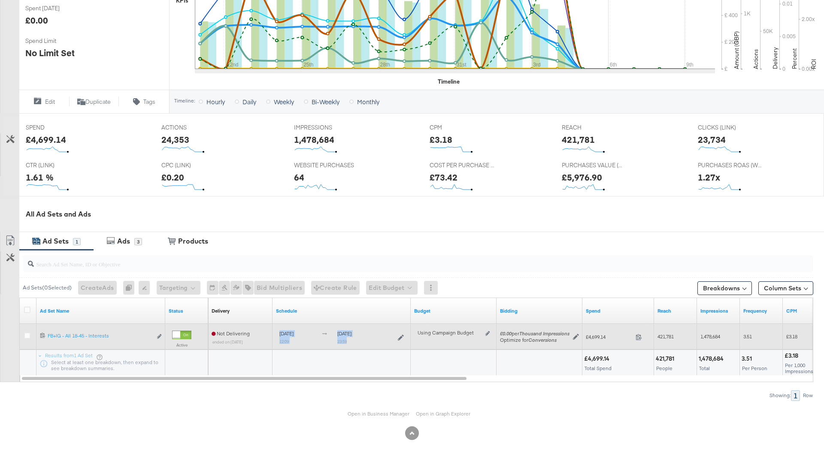
copy div "August 21st 2025 12:09 September 4th 2025 23:59"
drag, startPoint x: 379, startPoint y: 345, endPoint x: 279, endPoint y: 334, distance: 100.5
click at [279, 334] on div "August 21st 2025 12:09 September 4th 2025 23:59" at bounding box center [342, 337] width 138 height 20
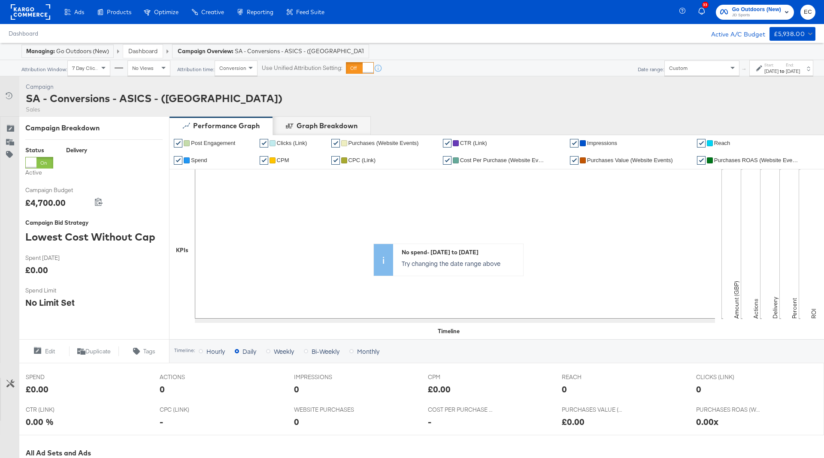
click at [144, 53] on link "Dashboard" at bounding box center [142, 51] width 29 height 8
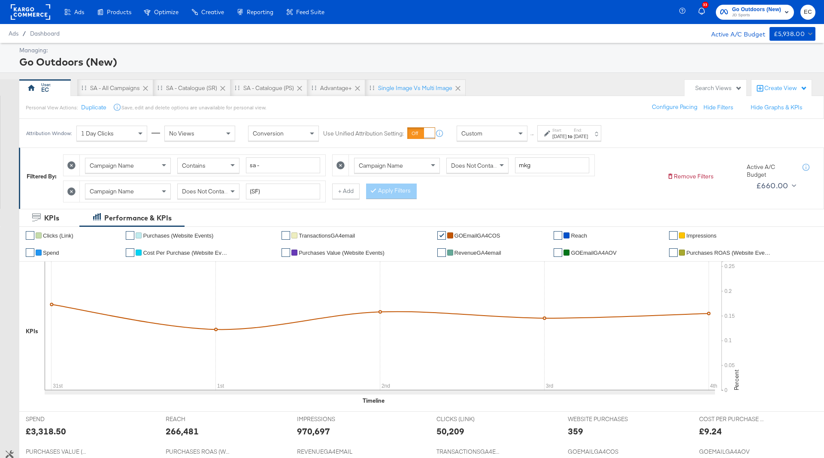
click at [567, 138] on div "[DATE]" at bounding box center [559, 136] width 14 height 7
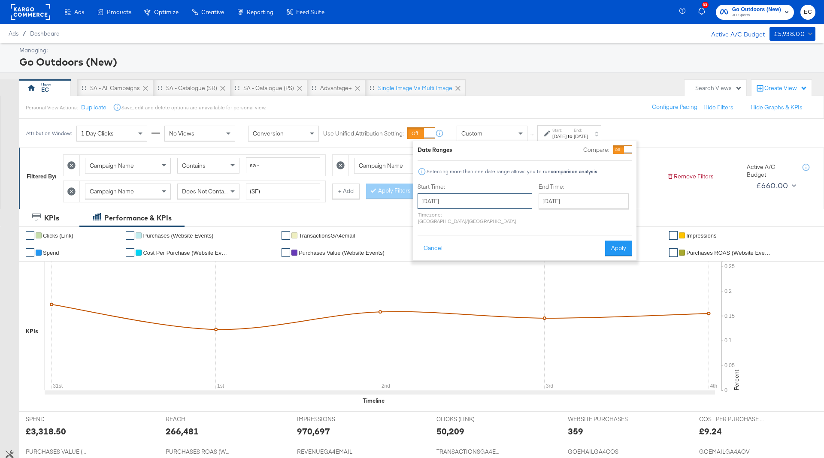
click at [461, 197] on input "[DATE]" at bounding box center [475, 201] width 115 height 15
click at [515, 221] on span "›" at bounding box center [515, 218] width 13 height 13
click at [426, 254] on td "7" at bounding box center [427, 257] width 15 height 12
type input "[DATE]"
click at [541, 203] on input "[DATE]" at bounding box center [581, 201] width 90 height 15
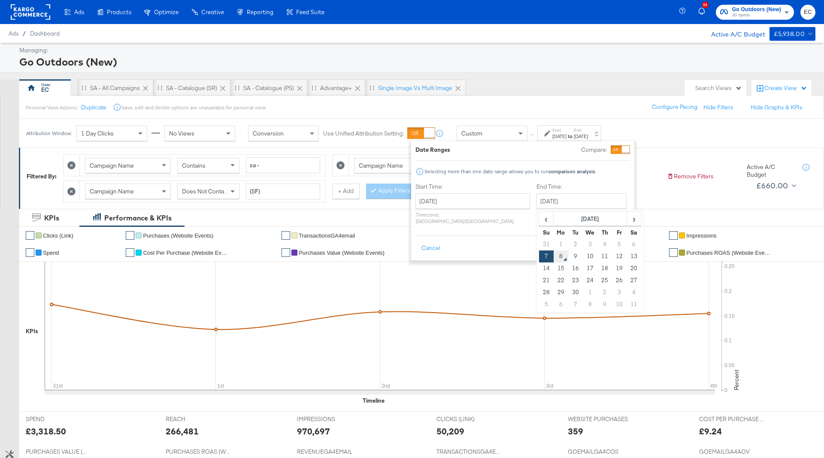
click at [554, 253] on td "8" at bounding box center [561, 257] width 15 height 12
type input "[DATE]"
click at [622, 241] on button "Apply" at bounding box center [616, 248] width 27 height 15
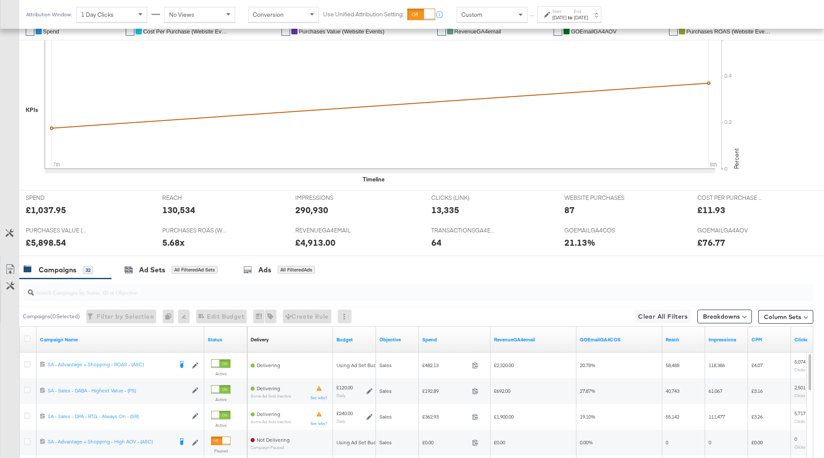
scroll to position [144, 0]
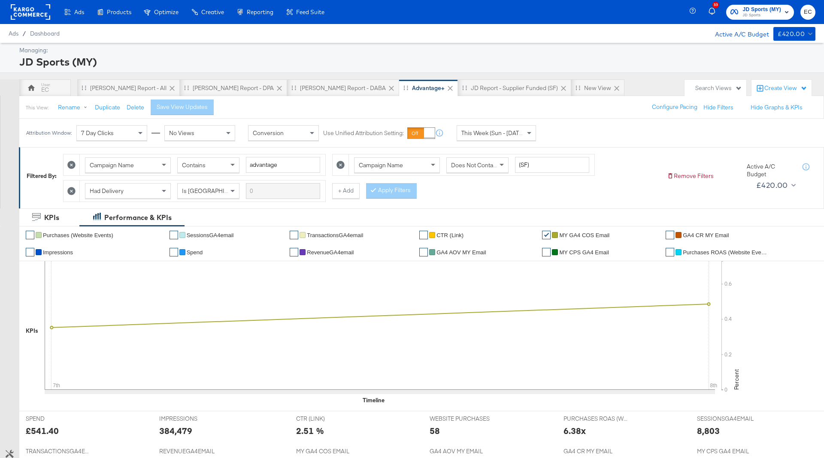
click at [499, 124] on div "Attribution Window: 7 Day Clicks No Views Conversion Use Unified Attribution Se…" at bounding box center [282, 133] width 527 height 28
click at [497, 131] on span "This Week (Sun - [DATE])" at bounding box center [493, 133] width 64 height 8
click at [560, 134] on div "[DATE]" at bounding box center [559, 136] width 14 height 7
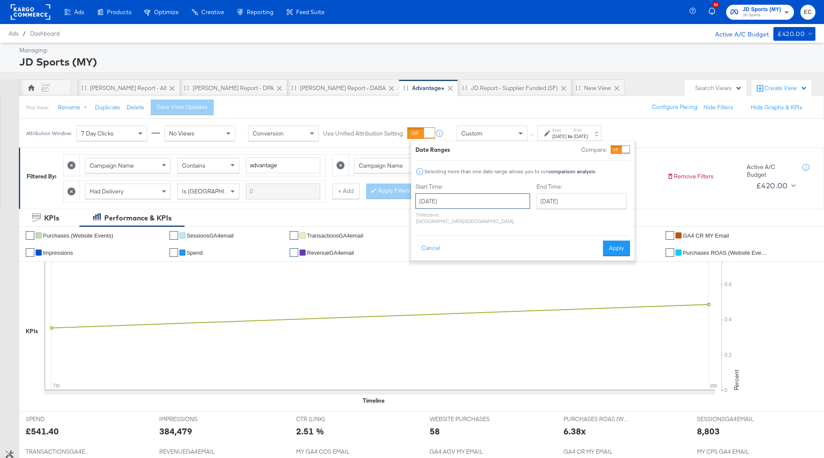
click at [451, 201] on input "[DATE]" at bounding box center [472, 201] width 115 height 15
click at [437, 241] on td "1" at bounding box center [440, 245] width 15 height 12
type input "[DATE]"
click at [544, 203] on input "[DATE]" at bounding box center [581, 201] width 90 height 15
click at [539, 256] on td "7" at bounding box center [546, 257] width 15 height 12
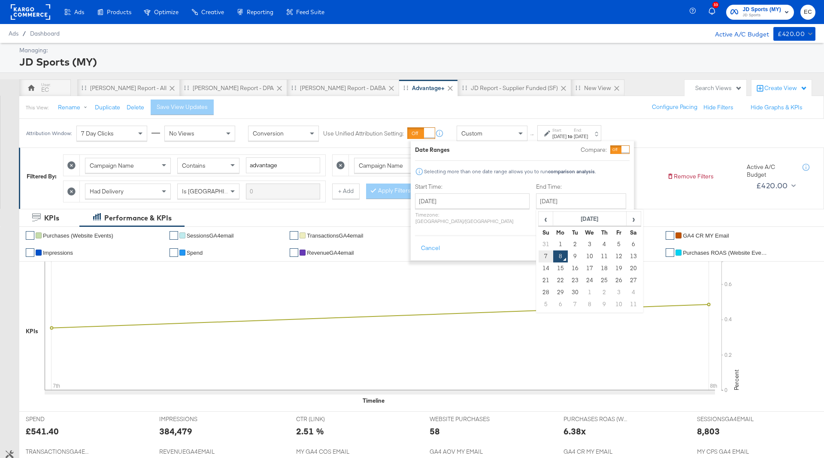
type input "[DATE]"
click at [617, 242] on button "Apply" at bounding box center [616, 248] width 27 height 15
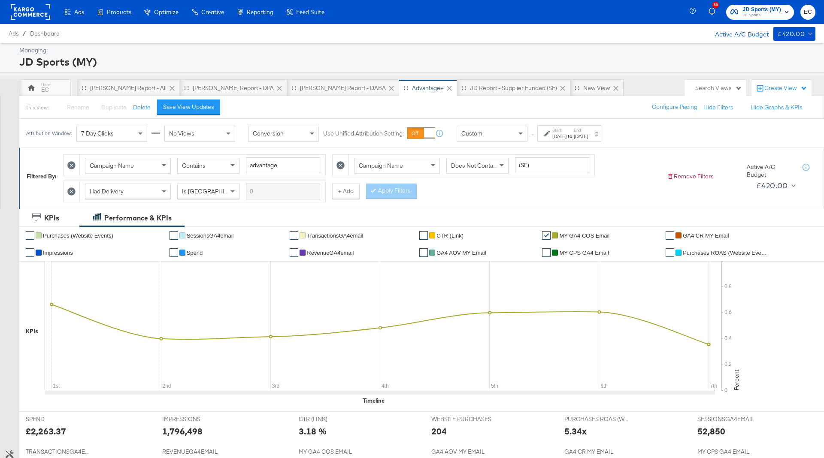
click at [574, 138] on strong "to" at bounding box center [570, 136] width 7 height 6
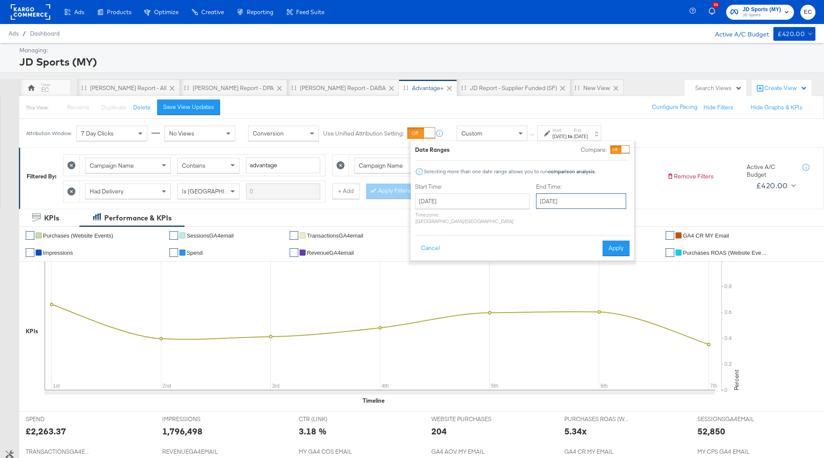
click at [538, 201] on input "[DATE]" at bounding box center [581, 201] width 90 height 15
click at [553, 260] on td "8" at bounding box center [560, 257] width 15 height 12
type input "[DATE]"
click at [617, 245] on button "Apply" at bounding box center [616, 248] width 27 height 15
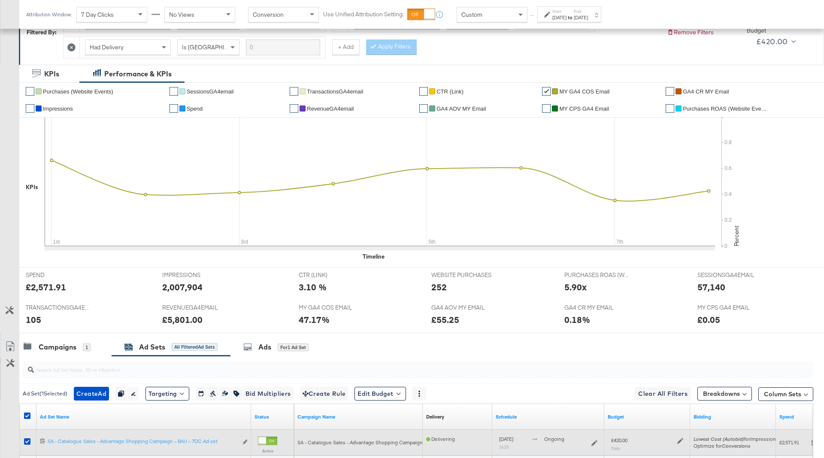
scroll to position [170, 0]
